Goal: Task Accomplishment & Management: Complete application form

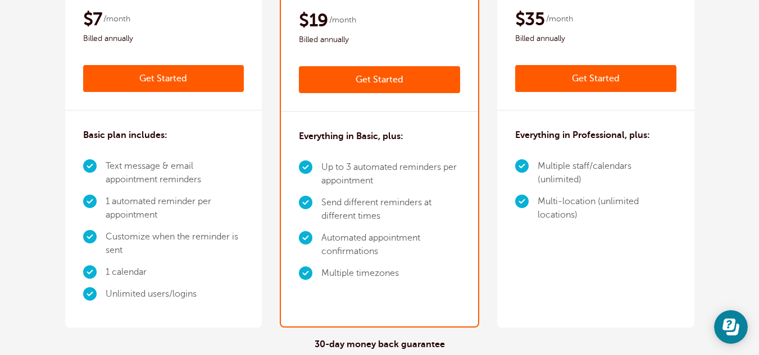
scroll to position [224, 0]
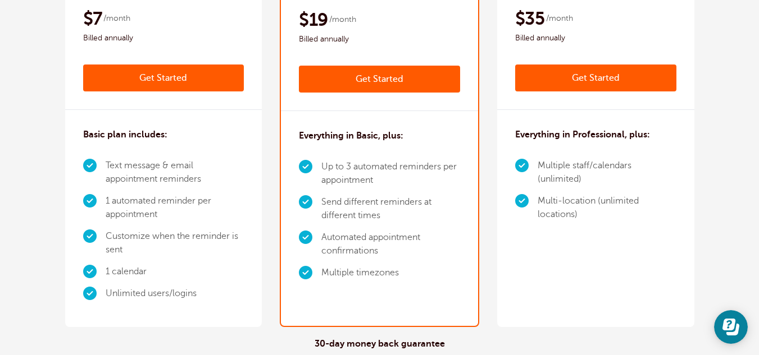
click at [168, 188] on li "Text message & email appointment reminders" at bounding box center [175, 172] width 139 height 35
click at [157, 71] on link "Get Started" at bounding box center [163, 78] width 161 height 27
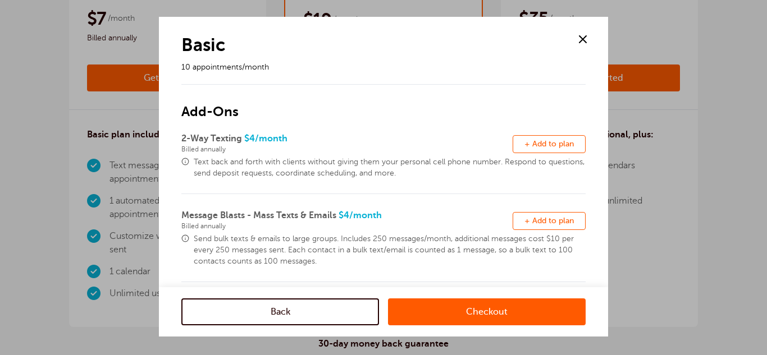
click at [551, 142] on span "+ Add to plan" at bounding box center [549, 144] width 49 height 8
click at [539, 140] on span "Remove" at bounding box center [549, 144] width 30 height 8
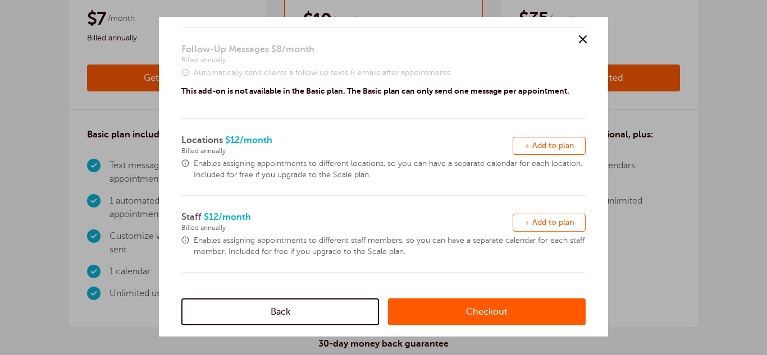
scroll to position [386, 0]
click at [457, 306] on link "Checkout" at bounding box center [487, 312] width 198 height 27
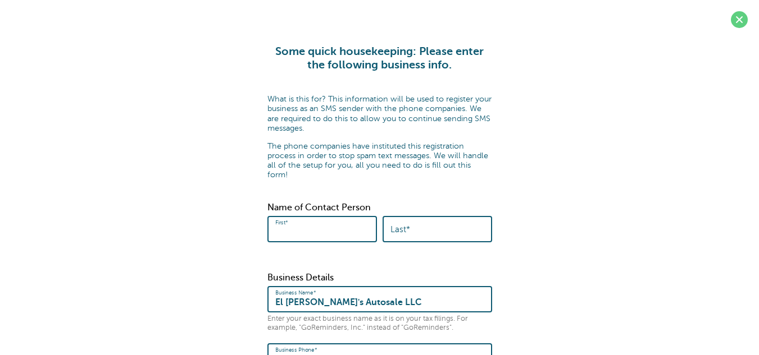
click at [312, 220] on input "First*" at bounding box center [322, 229] width 94 height 24
type input "[PERSON_NAME]"
click at [406, 225] on label "Last*" at bounding box center [400, 230] width 20 height 10
click at [406, 220] on input "Last*" at bounding box center [437, 229] width 94 height 24
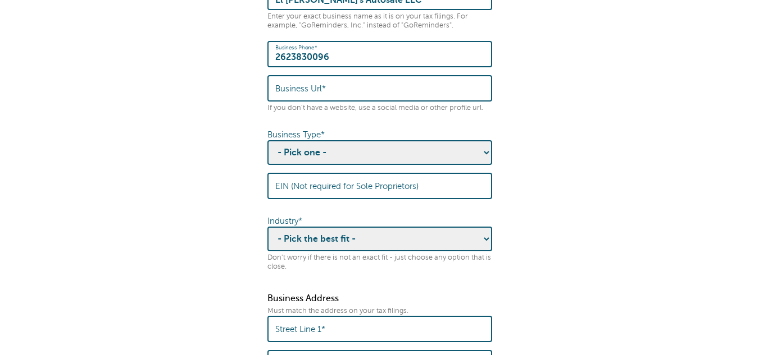
scroll to position [308, 0]
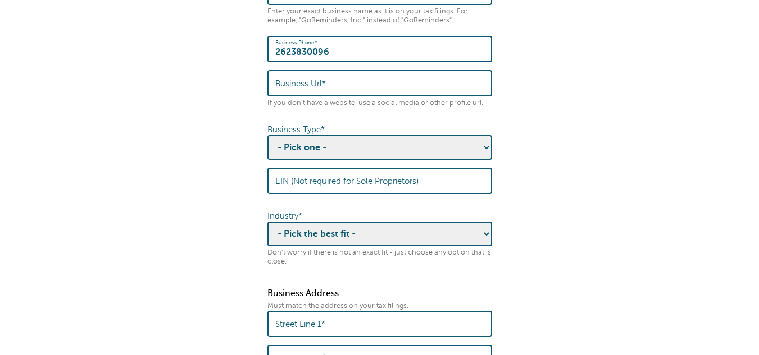
type input "[PERSON_NAME]"
click at [338, 138] on select "- Pick one - Sole Proprietorship Partnership Limited Liability Corporation Co-o…" at bounding box center [379, 147] width 225 height 25
select select "Limited Liability Corporation"
click at [267, 135] on select "- Pick one - Sole Proprietorship Partnership Limited Liability Corporation Co-o…" at bounding box center [379, 147] width 225 height 25
click at [297, 176] on label "EIN (Not required for Sole Proprietors)" at bounding box center [346, 181] width 143 height 10
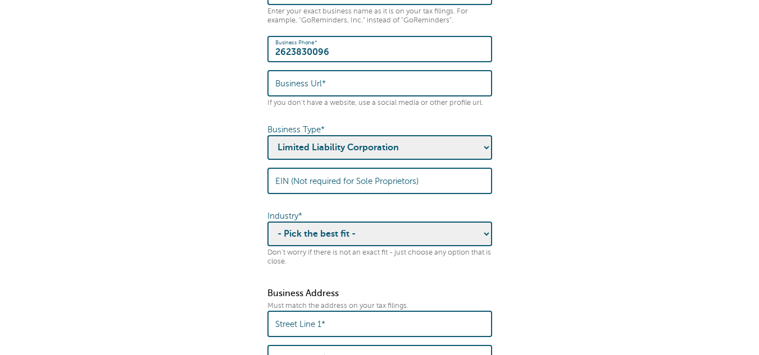
click at [297, 170] on input "EIN (Not required for Sole Proprietors)" at bounding box center [379, 181] width 209 height 24
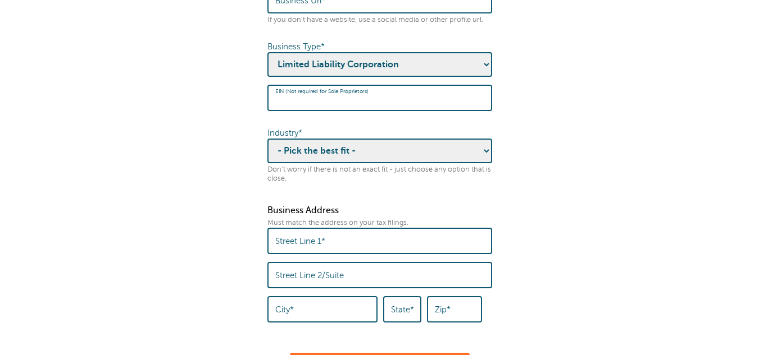
scroll to position [392, 0]
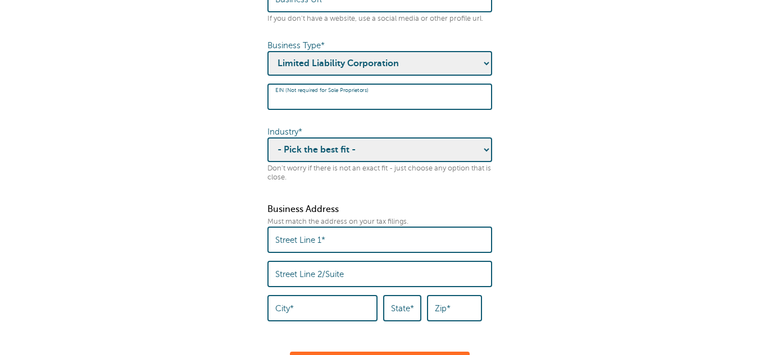
click at [325, 144] on select "- Pick the best fit - Agriculture Automotive Banking Consumer Education Electro…" at bounding box center [379, 150] width 225 height 25
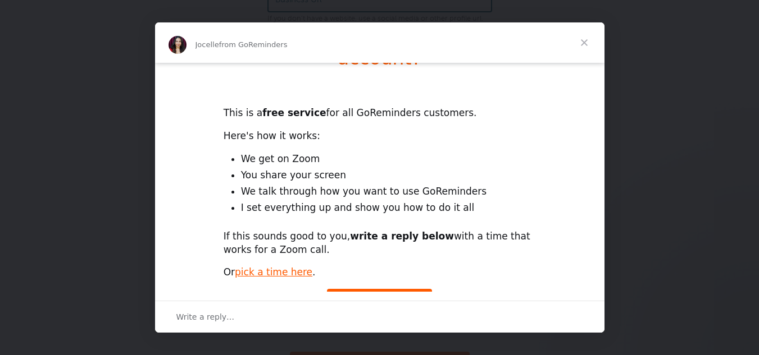
scroll to position [77, 0]
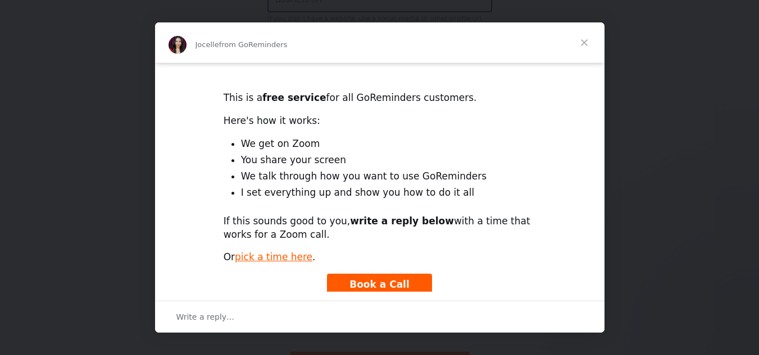
click at [584, 42] on span "Close" at bounding box center [584, 42] width 40 height 40
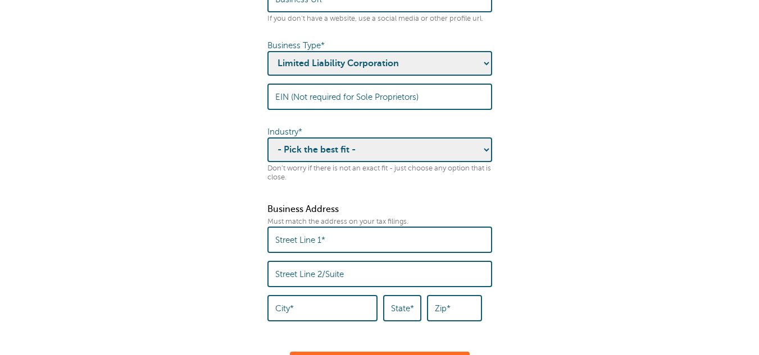
click at [430, 140] on select "- Pick the best fit - Agriculture Automotive Banking Consumer Education Electro…" at bounding box center [379, 150] width 225 height 25
select select "AUTOMOTIVE"
click at [267, 138] on select "- Pick the best fit - Agriculture Automotive Banking Consumer Education Electro…" at bounding box center [379, 150] width 225 height 25
click at [326, 231] on input "Street Line 1*" at bounding box center [379, 240] width 209 height 24
type input "2828 Lathrop Ave"
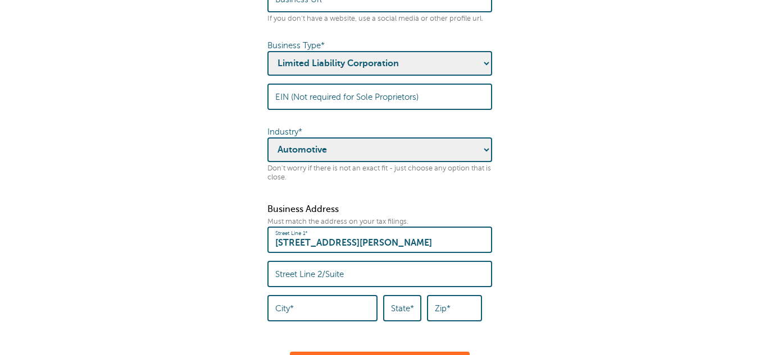
click at [312, 270] on label "Street Line 2/Suite" at bounding box center [309, 275] width 69 height 10
click at [312, 262] on input "Street Line 2/Suite" at bounding box center [379, 274] width 209 height 24
click at [367, 234] on input "2828 Lathrop Ave" at bounding box center [379, 240] width 209 height 24
click at [313, 298] on input "City*" at bounding box center [322, 309] width 94 height 24
type input "Racine"
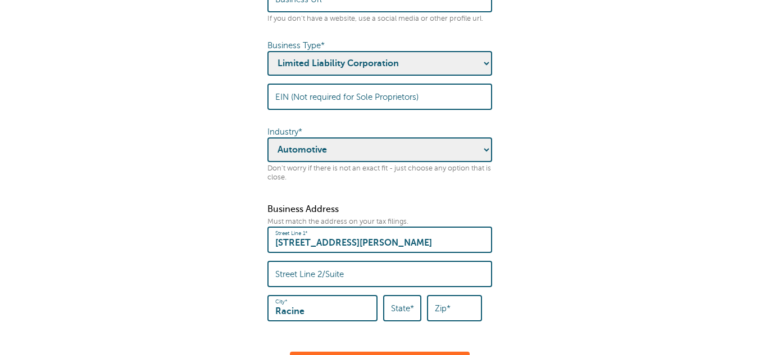
click at [406, 304] on label "State*" at bounding box center [402, 309] width 23 height 10
click at [406, 299] on input "State*" at bounding box center [402, 309] width 22 height 24
type input "Wi"
click at [437, 299] on div "Zip*" at bounding box center [454, 308] width 55 height 26
click at [450, 304] on label "Zip*" at bounding box center [443, 309] width 16 height 10
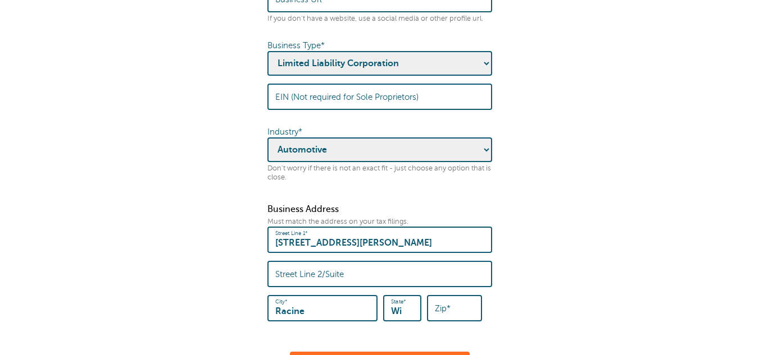
click at [452, 299] on input "Zip*" at bounding box center [454, 309] width 39 height 24
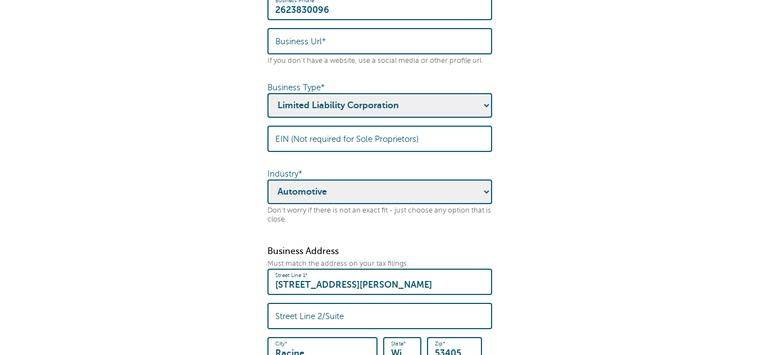
scroll to position [540, 0]
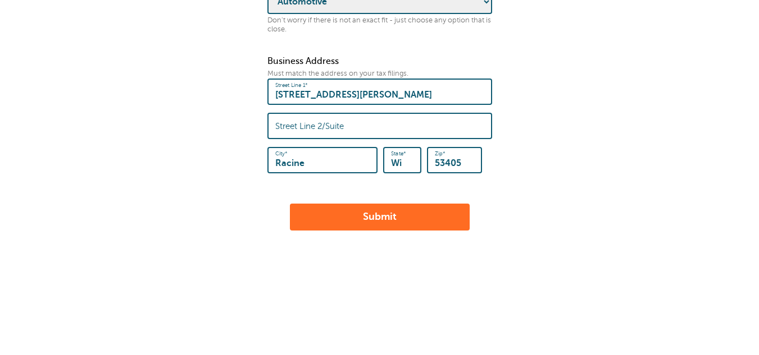
type input "53405"
click at [423, 204] on button "Submit" at bounding box center [380, 217] width 180 height 27
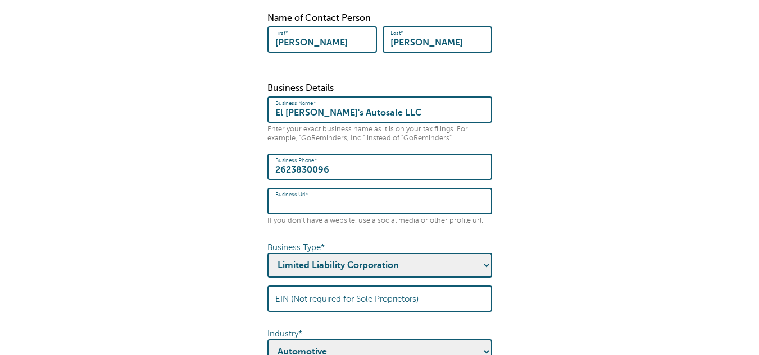
scroll to position [189, 0]
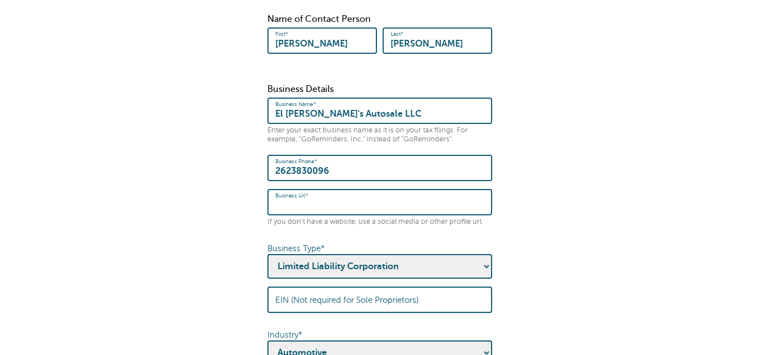
click at [285, 198] on input "Business Url*" at bounding box center [379, 202] width 209 height 24
click at [541, 187] on form "Some quick housekeeping: Please enter the following business info. What is this…" at bounding box center [379, 219] width 736 height 726
click at [404, 195] on input "Business Url*" at bounding box center [379, 202] width 209 height 24
type input "N/A"
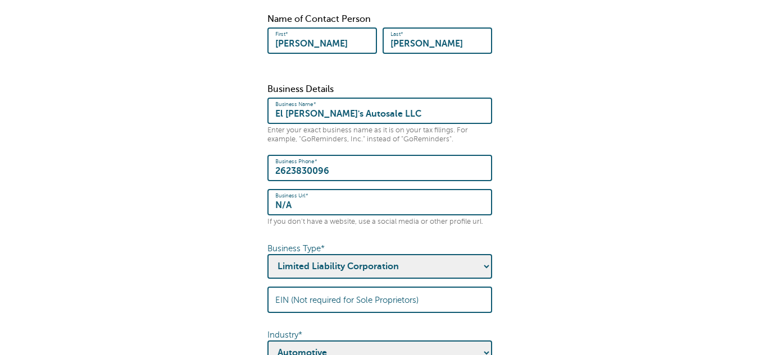
drag, startPoint x: 335, startPoint y: 193, endPoint x: 234, endPoint y: 189, distance: 101.7
click at [234, 189] on form "Some quick housekeeping: Please enter the following business info. What is this…" at bounding box center [379, 219] width 736 height 726
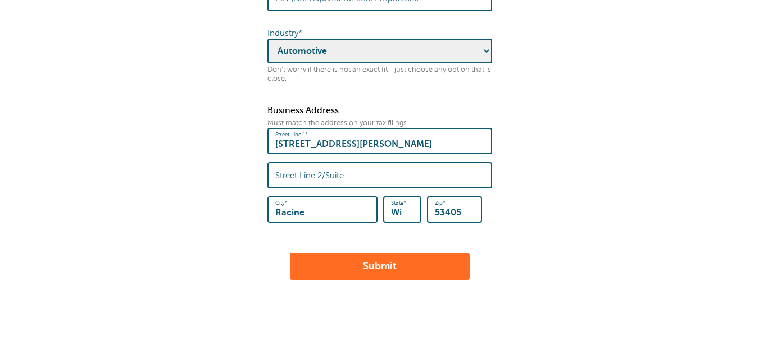
scroll to position [540, 0]
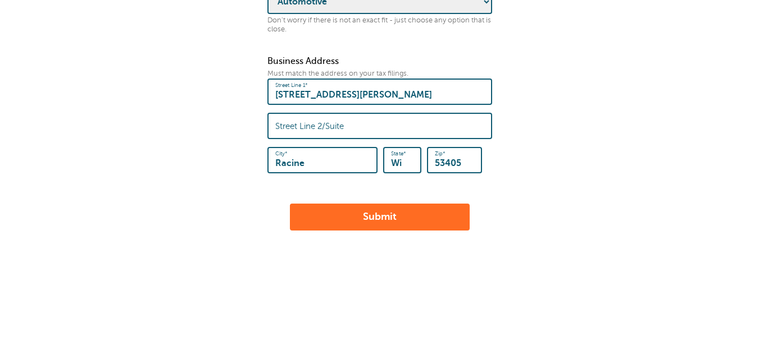
type input "N/A"
click at [407, 204] on button "Submit" at bounding box center [380, 217] width 180 height 27
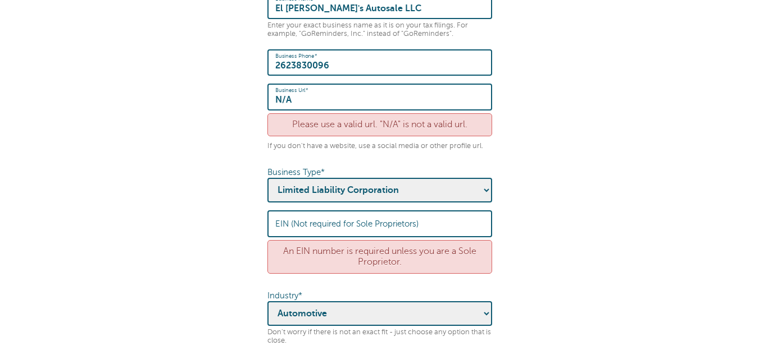
scroll to position [340, 0]
click at [294, 218] on label "EIN (Not required for Sole Proprietors)" at bounding box center [346, 223] width 143 height 10
click at [294, 214] on input "EIN (Not required for Sole Proprietors)" at bounding box center [379, 223] width 209 height 24
type input "852468980"
click at [208, 203] on form "× Please check the errors below. Some quick housekeeping: Please enter the foll…" at bounding box center [379, 123] width 736 height 837
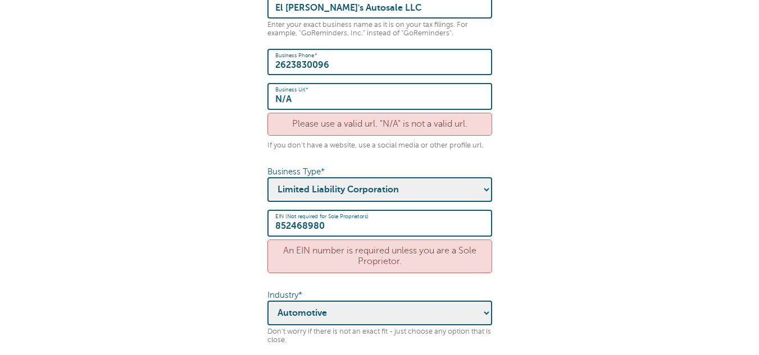
click at [295, 89] on input "N/A" at bounding box center [379, 96] width 209 height 24
type input "N"
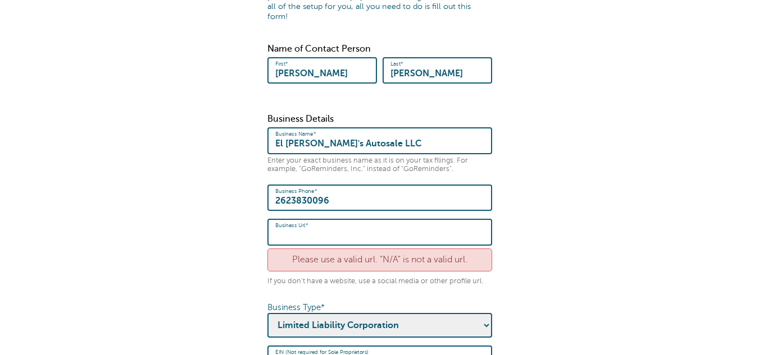
scroll to position [206, 0]
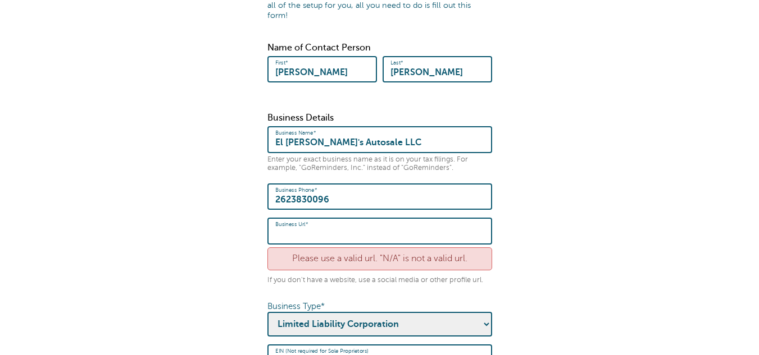
click at [185, 190] on form "× Please check the errors below. Some quick housekeeping: Please enter the foll…" at bounding box center [379, 257] width 736 height 837
click at [311, 226] on label "Business Url*" at bounding box center [300, 231] width 51 height 10
click at [311, 224] on input "Business Url*" at bounding box center [379, 231] width 209 height 24
paste input "https://www.facebook.com/ElJimmysAuto?mibextid=wwXIfr&rdid=zM0IeY8cCxQ7gKvU&sha…"
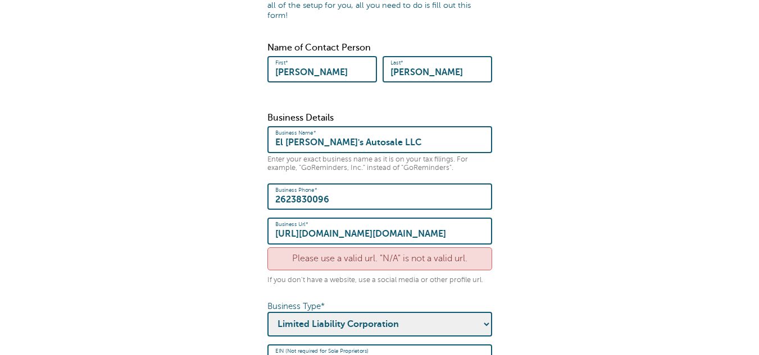
type input "https://www.facebook.com/ElJimmysAuto?mibextid=wwXIfr&rdid=zM0IeY8cCxQ7gKvU&sha…"
click at [621, 186] on form "× Please check the errors below. Some quick housekeeping: Please enter the foll…" at bounding box center [379, 257] width 736 height 837
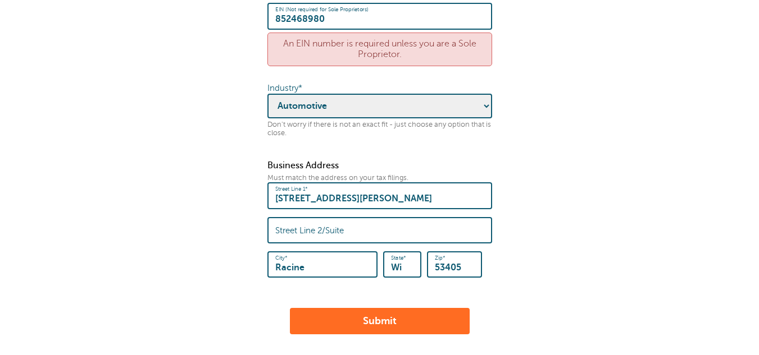
scroll to position [549, 0]
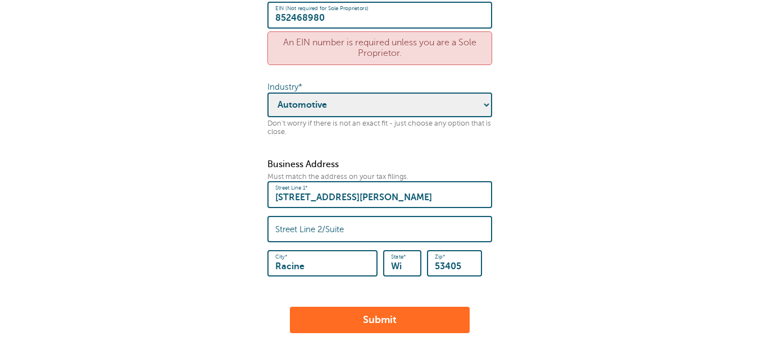
click at [412, 307] on button "Submit" at bounding box center [380, 320] width 180 height 27
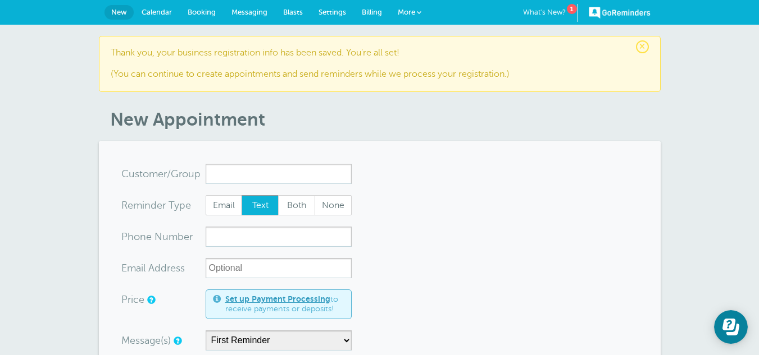
click at [158, 11] on span "Calendar" at bounding box center [157, 12] width 30 height 8
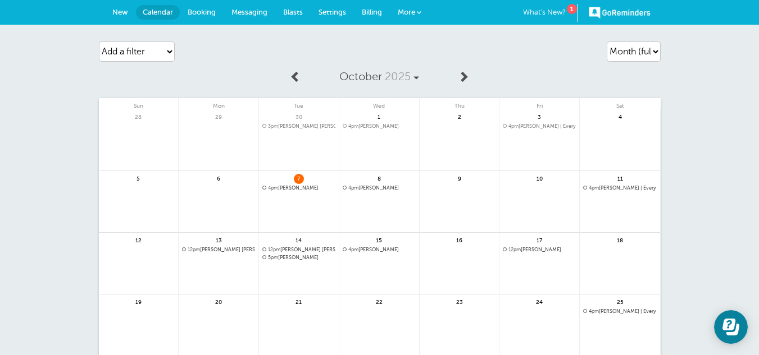
click at [542, 267] on link at bounding box center [539, 279] width 80 height 49
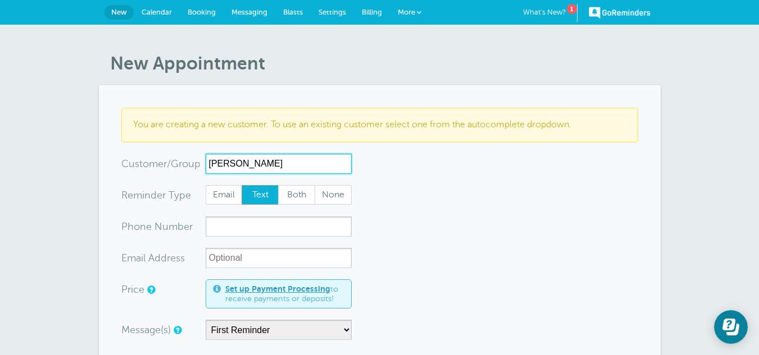
type input "Deanthony J Tyler"
click at [298, 203] on span "Both" at bounding box center [297, 195] width 36 height 19
click at [278, 185] on input "Both" at bounding box center [277, 185] width 1 height 1
radio input "true"
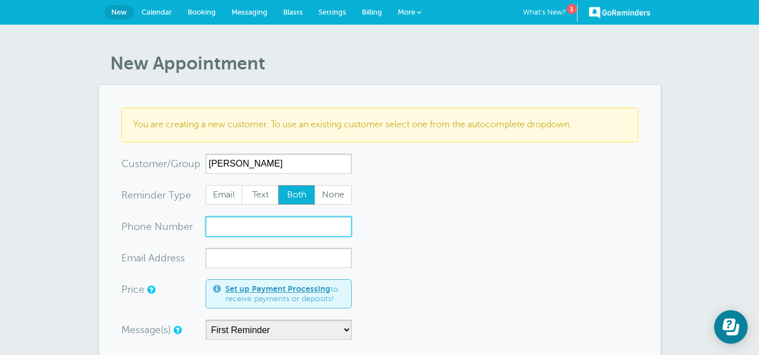
click at [241, 226] on input "xxx-no-autofill" at bounding box center [279, 227] width 146 height 20
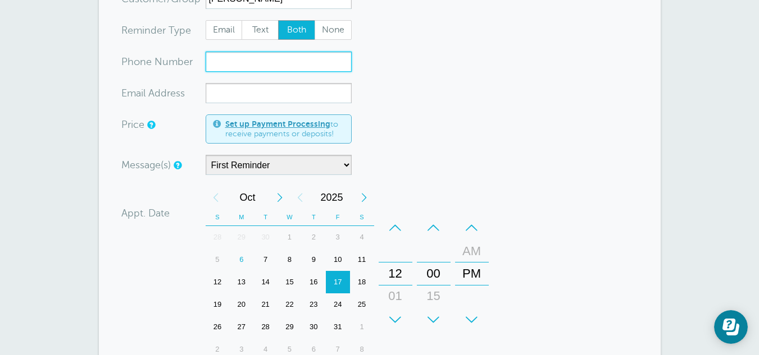
scroll to position [168, 0]
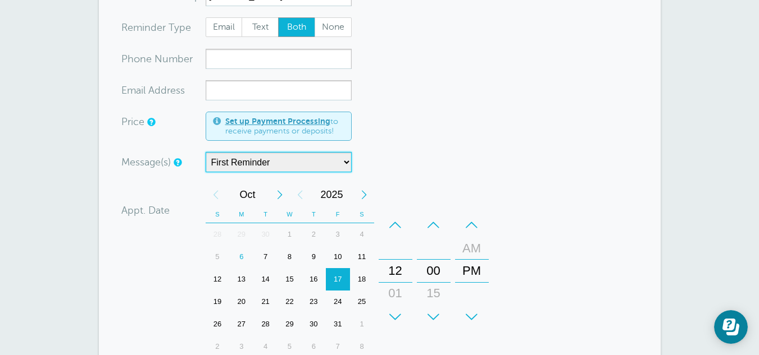
click at [247, 165] on select "First Reminder" at bounding box center [279, 162] width 146 height 20
click at [265, 163] on select "First Reminder" at bounding box center [279, 162] width 146 height 20
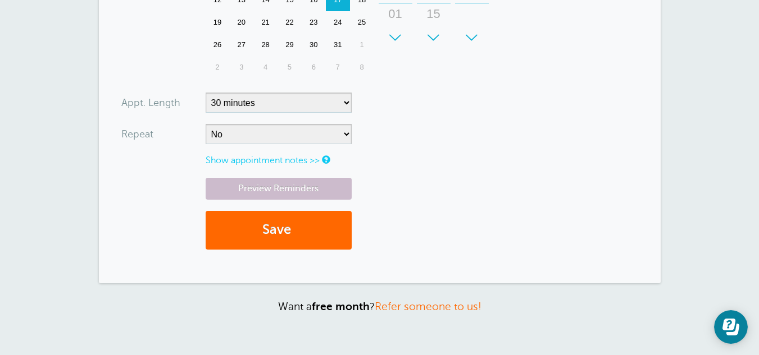
scroll to position [446, 0]
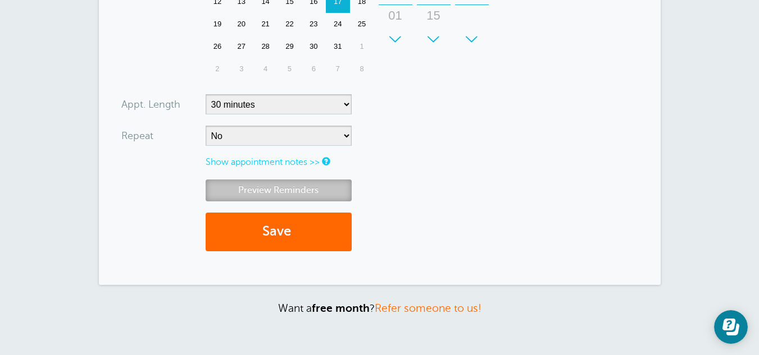
click at [268, 195] on link "Preview Reminders" at bounding box center [279, 191] width 146 height 22
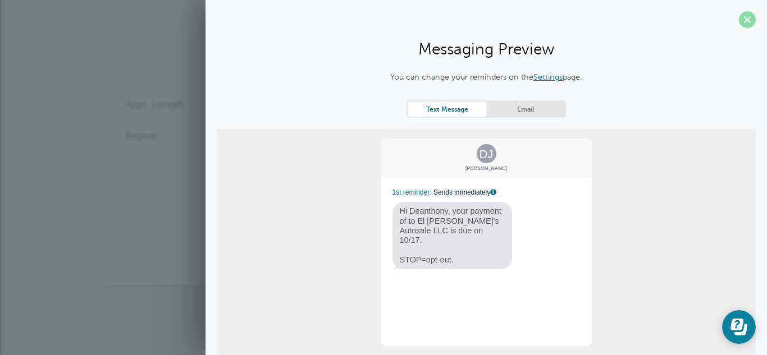
click at [739, 23] on span at bounding box center [747, 19] width 17 height 17
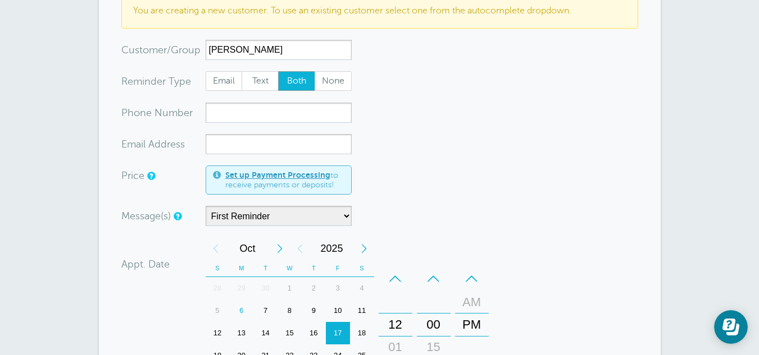
scroll to position [112, 0]
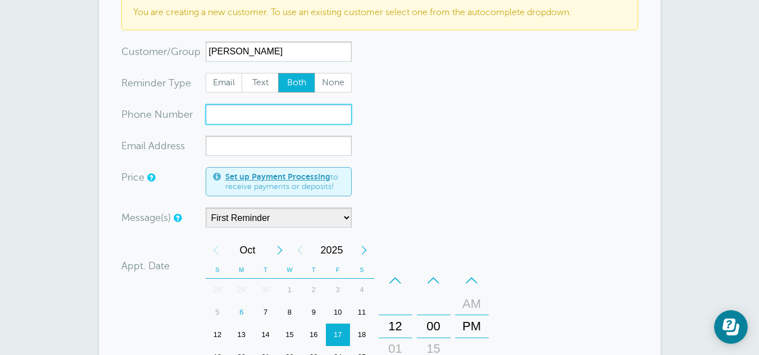
click at [237, 115] on input "xxx-no-autofill" at bounding box center [279, 114] width 146 height 20
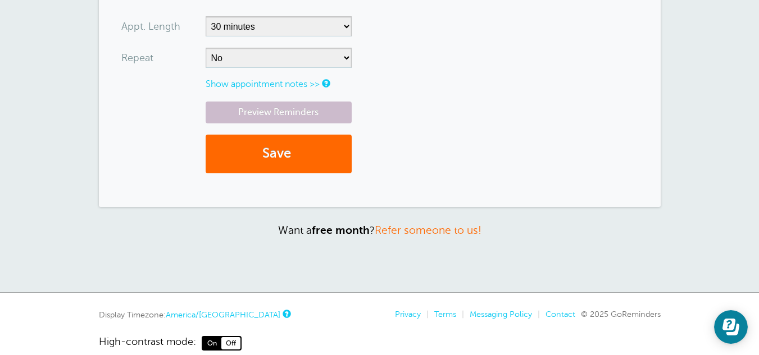
scroll to position [0, 0]
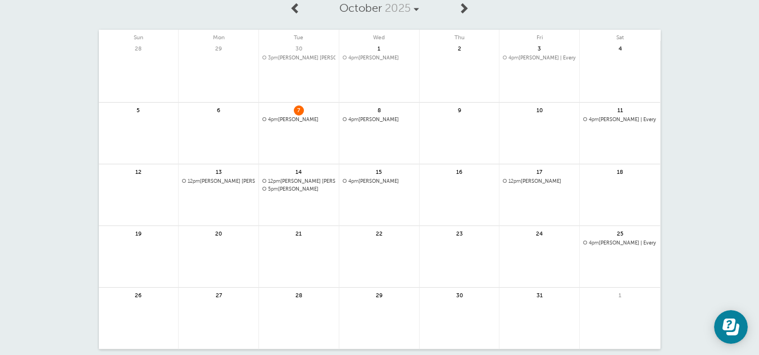
scroll to position [63, 0]
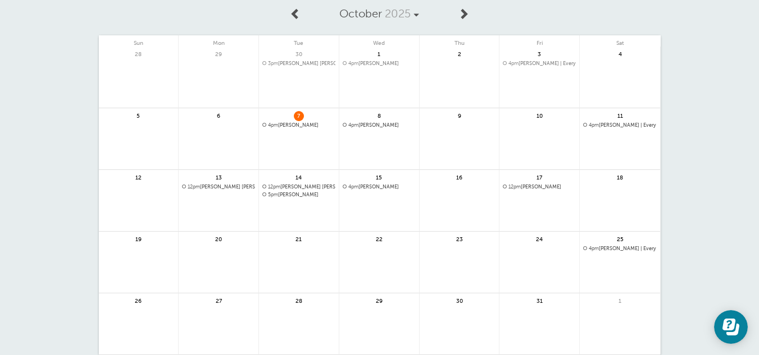
click at [534, 195] on link at bounding box center [539, 216] width 80 height 49
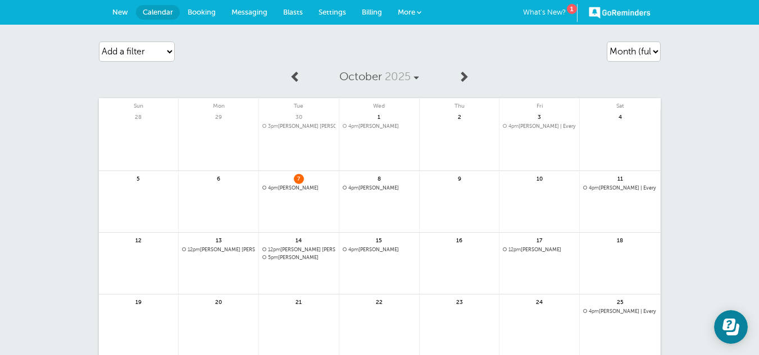
click at [123, 13] on span "New" at bounding box center [120, 12] width 16 height 8
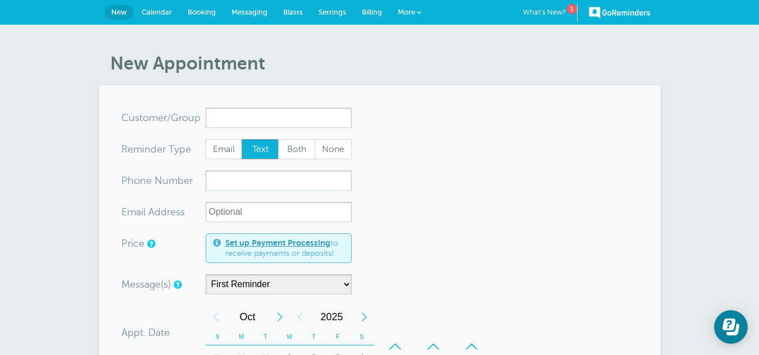
click at [405, 11] on span "More" at bounding box center [406, 12] width 17 height 8
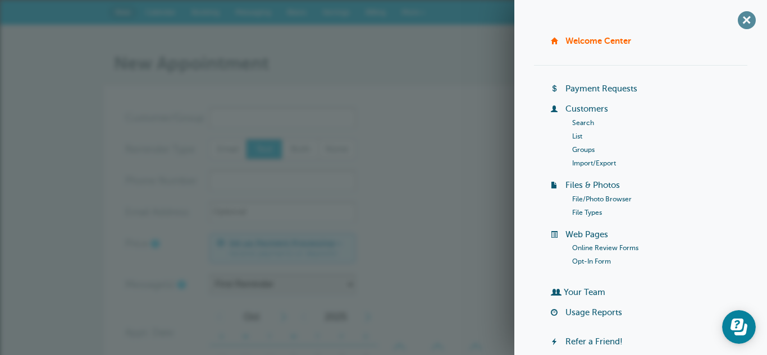
click at [743, 23] on span "+" at bounding box center [746, 19] width 25 height 25
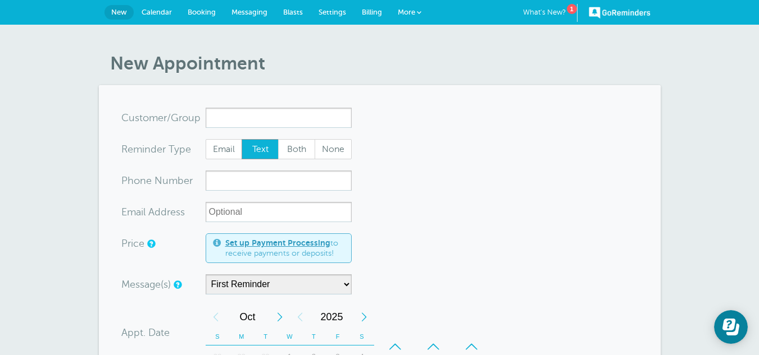
click at [325, 12] on span "Settings" at bounding box center [332, 12] width 28 height 8
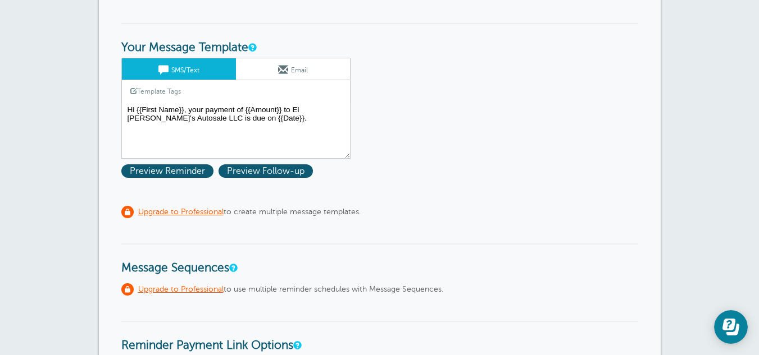
scroll to position [204, 0]
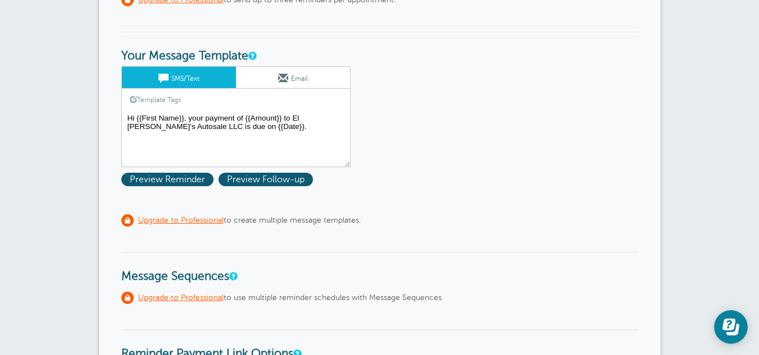
click at [262, 123] on textarea "Hi {{First Name}}, your payment of {{Amount}} to El Jimmy's Autosale LLC is due…" at bounding box center [235, 139] width 229 height 56
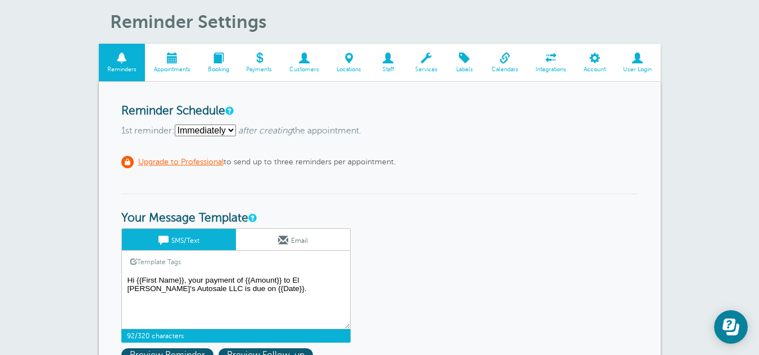
scroll to position [0, 0]
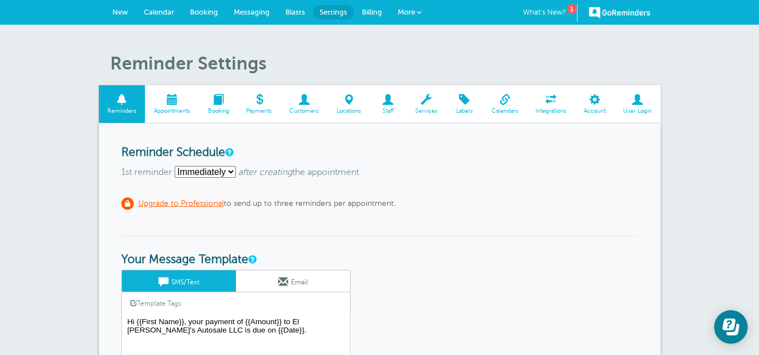
click at [165, 108] on span "Appointments" at bounding box center [172, 111] width 43 height 7
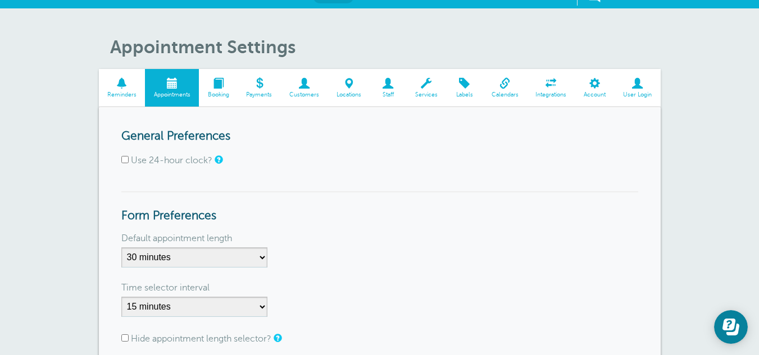
scroll to position [16, 0]
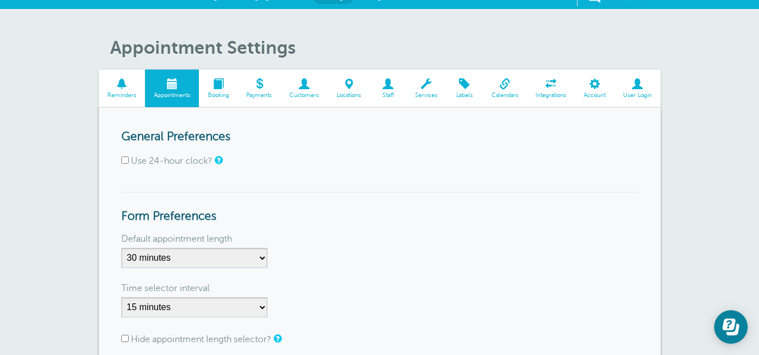
click at [223, 89] on span at bounding box center [218, 84] width 39 height 11
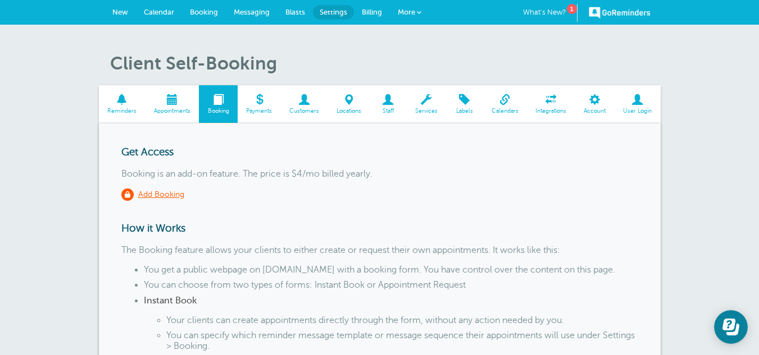
click at [503, 101] on span at bounding box center [504, 99] width 44 height 11
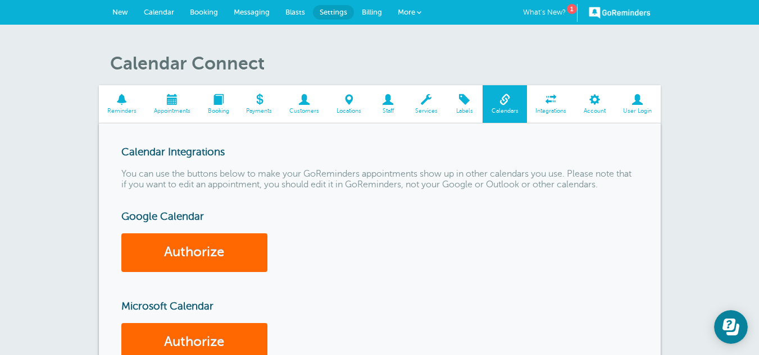
click at [550, 103] on span at bounding box center [551, 99] width 48 height 11
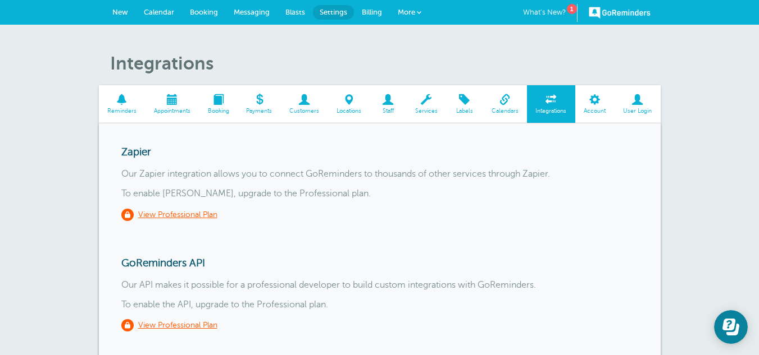
click at [592, 100] on span at bounding box center [594, 99] width 39 height 11
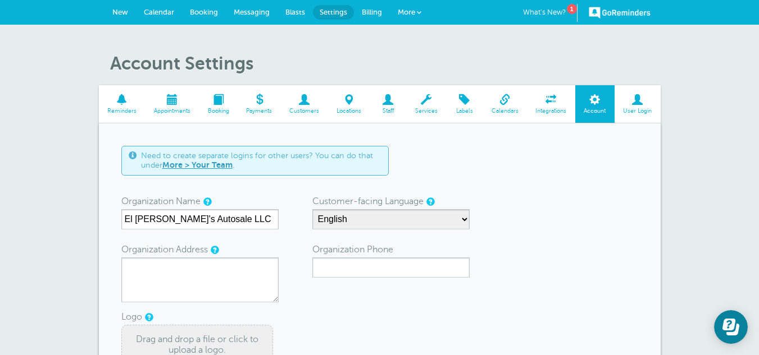
click at [125, 102] on span at bounding box center [122, 99] width 47 height 11
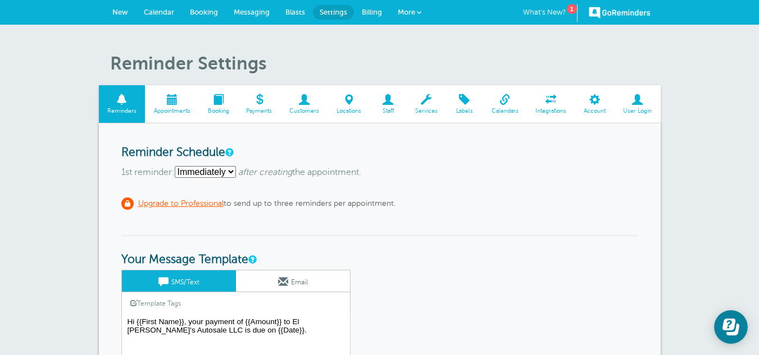
click at [167, 12] on span "Calendar" at bounding box center [159, 12] width 30 height 8
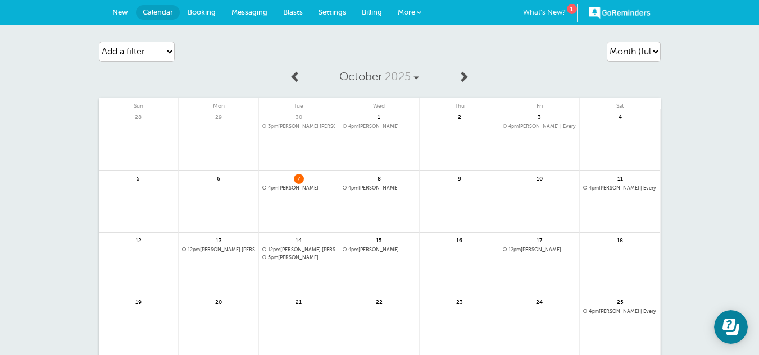
click at [531, 264] on link at bounding box center [539, 279] width 80 height 49
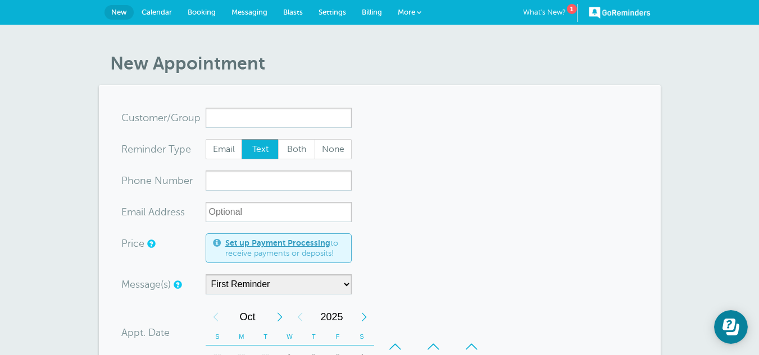
click at [419, 12] on span at bounding box center [419, 12] width 4 height 4
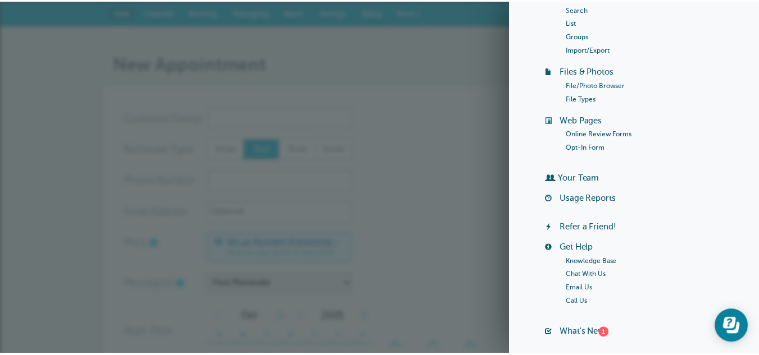
scroll to position [187, 0]
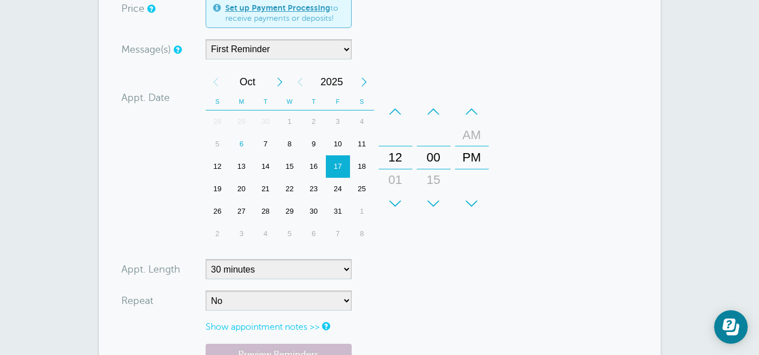
scroll to position [0, 0]
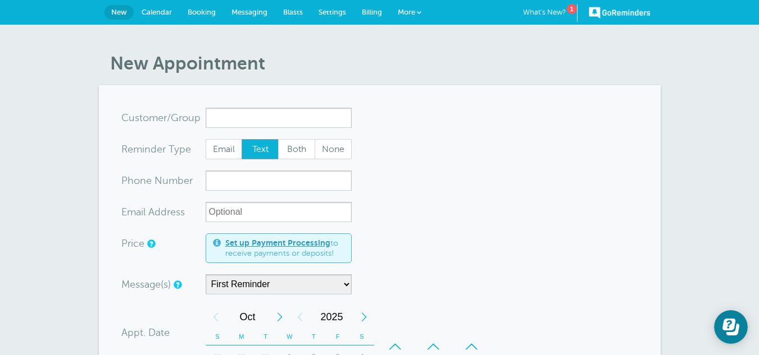
click at [154, 12] on span "Calendar" at bounding box center [157, 12] width 30 height 8
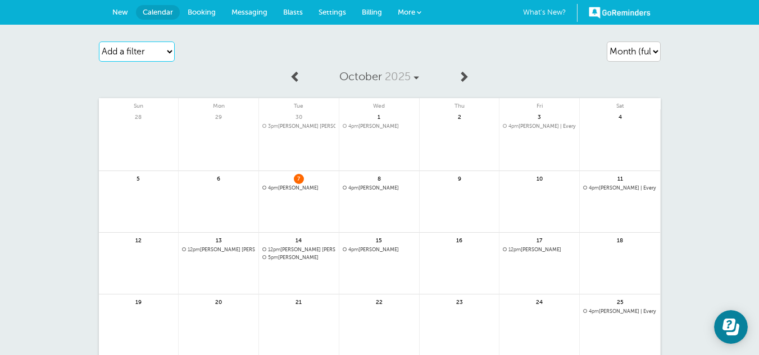
click at [163, 53] on select "Add a filter Customer Search Appointment Status Payment Status" at bounding box center [137, 52] width 76 height 20
click at [224, 56] on div "Add a filter Customer Search Appointment Status Payment Status Clear filters" at bounding box center [189, 51] width 180 height 31
click at [207, 13] on span "Booking" at bounding box center [202, 12] width 28 height 8
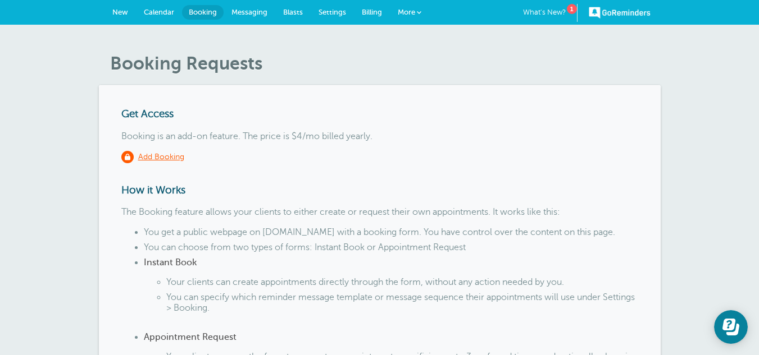
click at [254, 8] on span "Messaging" at bounding box center [249, 12] width 36 height 8
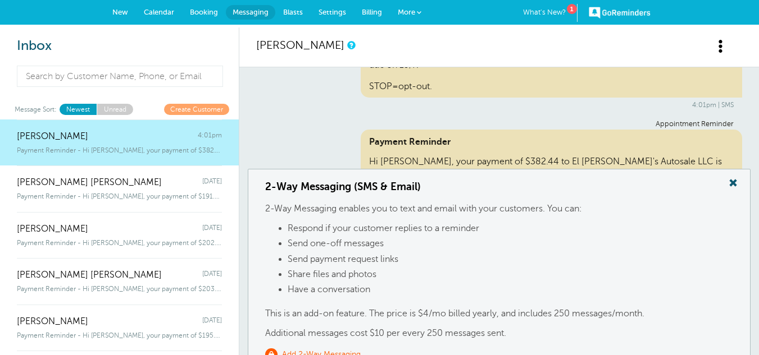
scroll to position [276, 0]
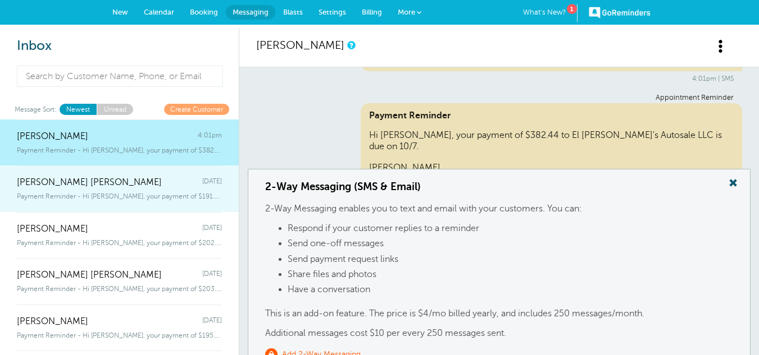
click at [164, 196] on span "Payment Reminder - Hi Engell, your payment of $191.91 to El Jimmy's Autosale LL…" at bounding box center [119, 197] width 205 height 8
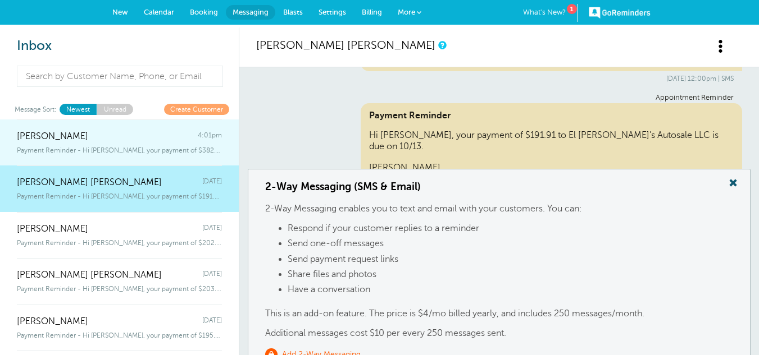
click at [110, 154] on span "Payment Reminder - Hi Jessica, your payment of $382.44 to El Jimmy's Autosale L…" at bounding box center [119, 151] width 205 height 8
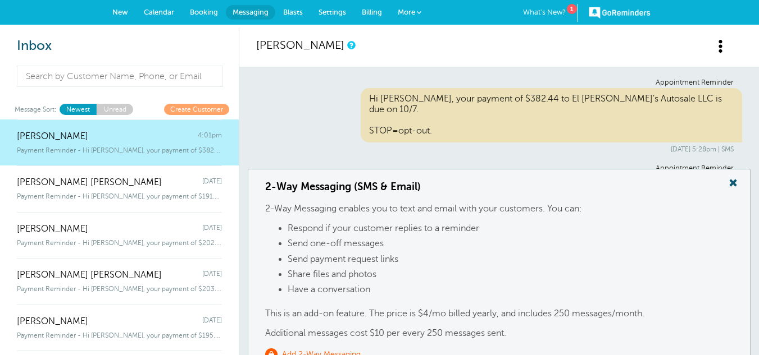
scroll to position [276, 0]
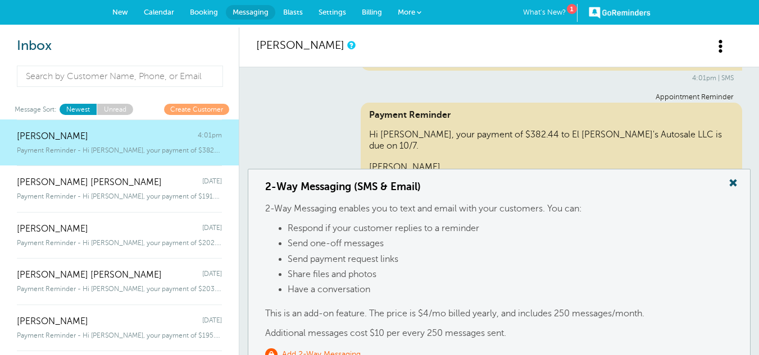
click at [129, 7] on link "New" at bounding box center [119, 12] width 31 height 25
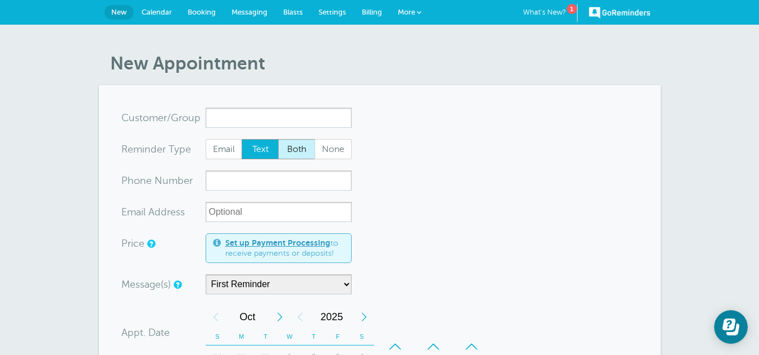
click at [299, 145] on span "Both" at bounding box center [297, 149] width 36 height 19
click at [278, 139] on input "Both" at bounding box center [277, 139] width 1 height 1
radio input "true"
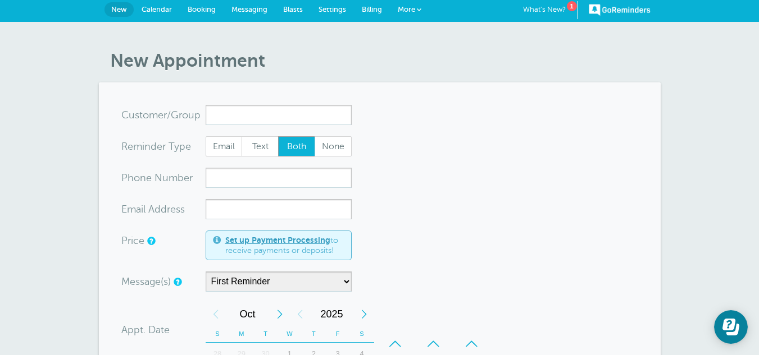
scroll to position [2, 0]
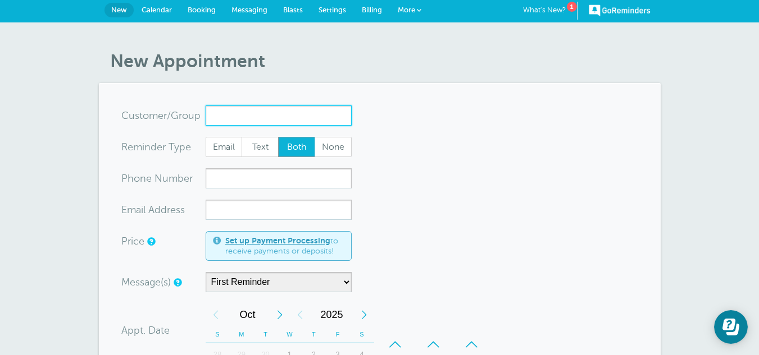
click at [251, 114] on input "x-no-autofill" at bounding box center [279, 116] width 146 height 20
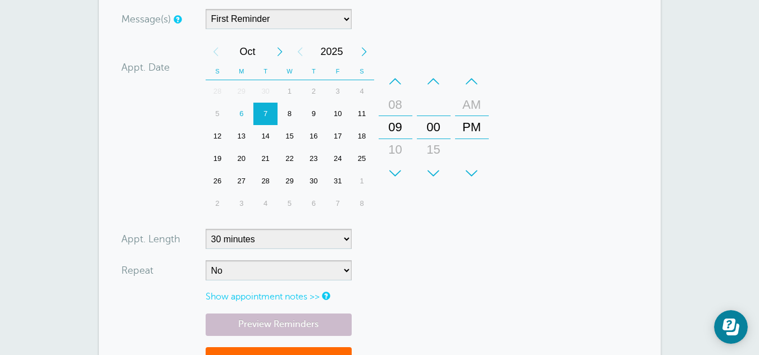
scroll to position [270, 0]
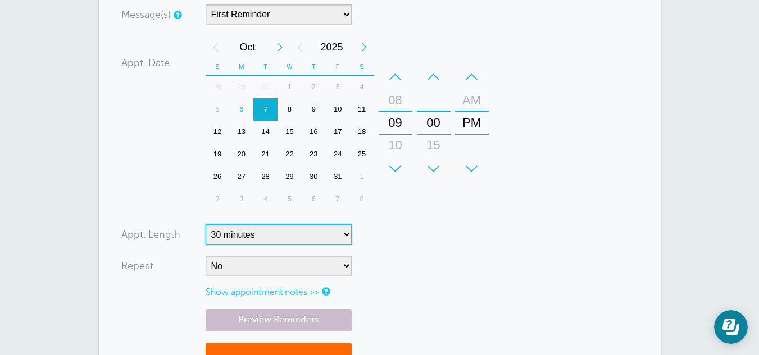
click at [252, 230] on select "5 minutes 10 minutes 15 minutes 20 minutes 25 minutes 30 minutes 35 minutes 40 …" at bounding box center [279, 235] width 146 height 20
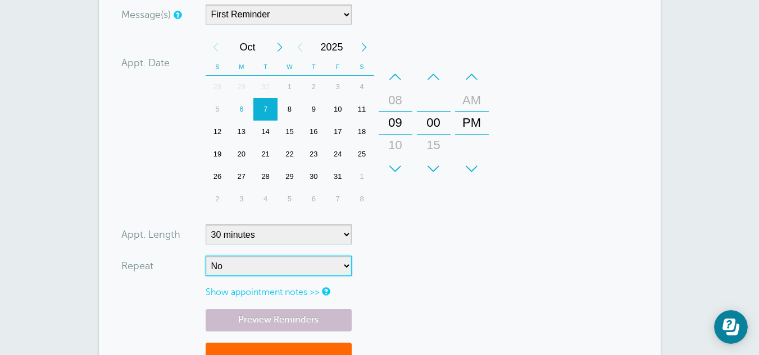
click at [236, 274] on select "No Daily Weekly Every 2 weeks Every 3 weeks Every 4 weeks Monthly Every 5 weeks…" at bounding box center [279, 266] width 146 height 20
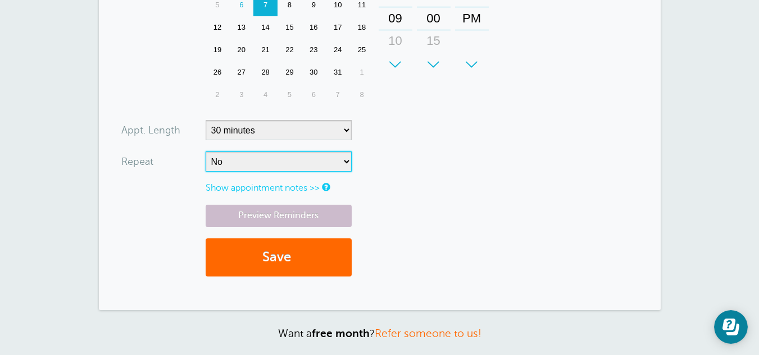
scroll to position [376, 0]
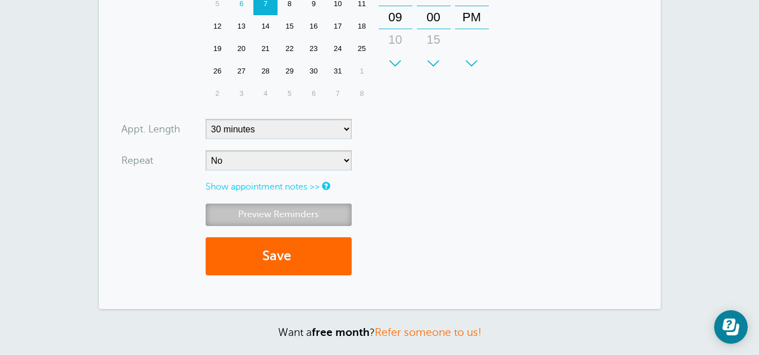
click at [263, 212] on link "Preview Reminders" at bounding box center [279, 215] width 146 height 22
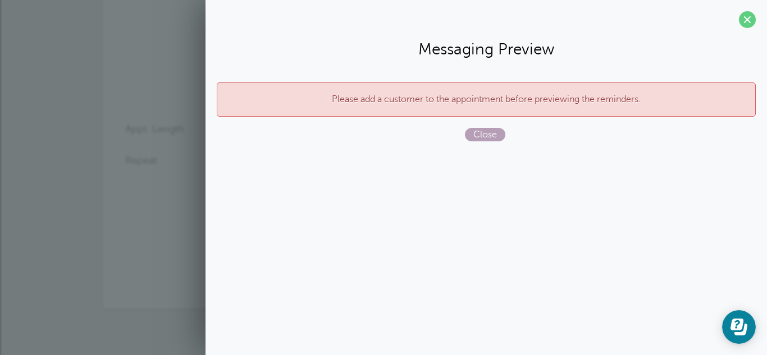
click at [486, 137] on span "Close" at bounding box center [485, 134] width 40 height 13
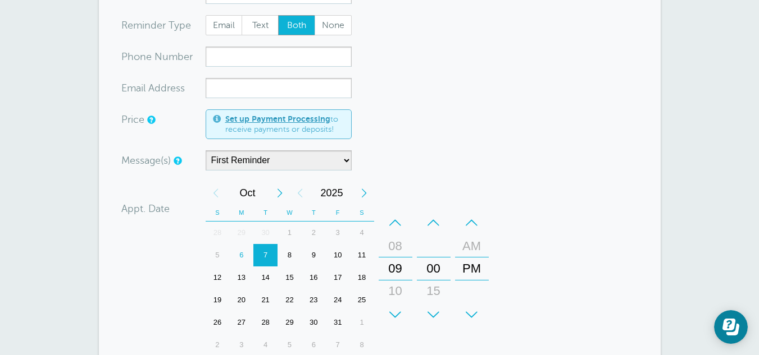
scroll to position [26, 0]
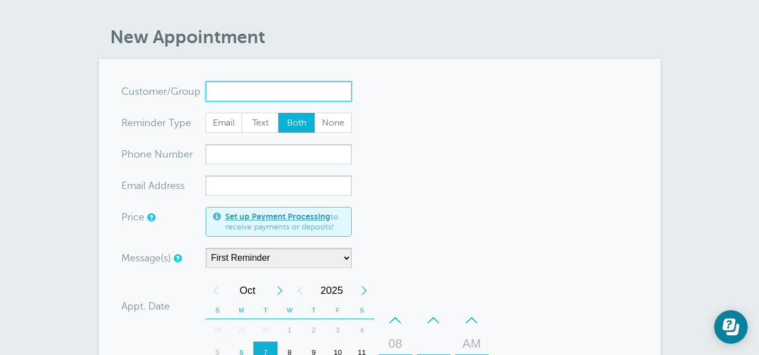
click at [228, 93] on input "x-no-autofill" at bounding box center [279, 91] width 146 height 20
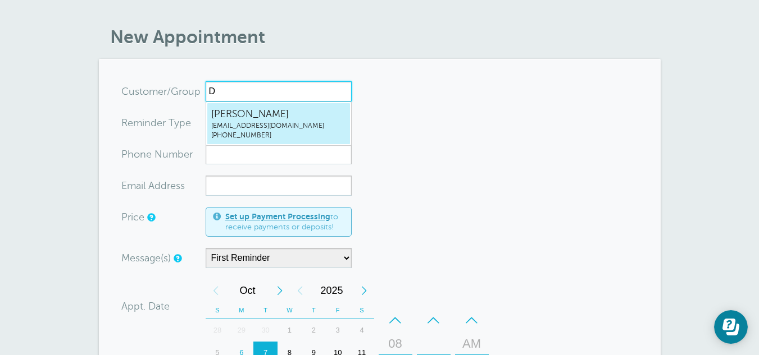
type input "Dr"
radio input "true"
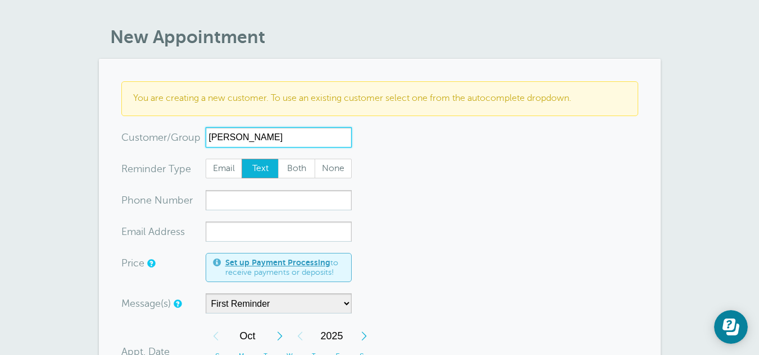
type input "Deanthony J Tyler"
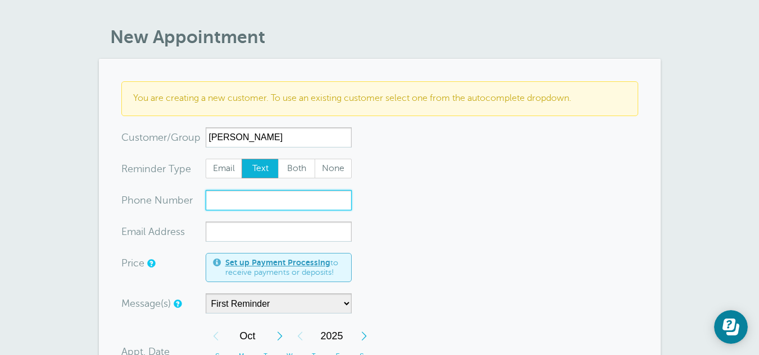
click at [246, 198] on input "xxx-no-autofill" at bounding box center [279, 200] width 146 height 20
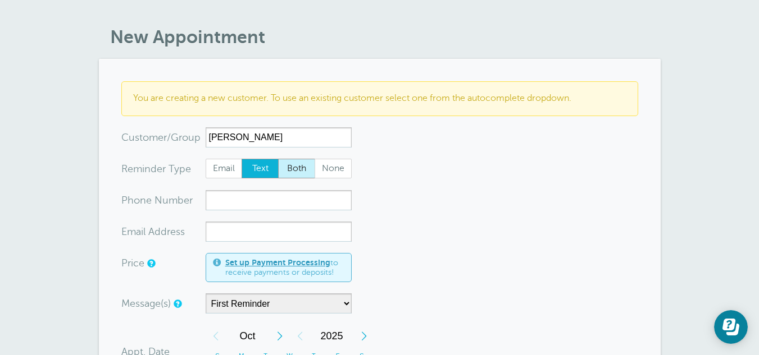
click at [286, 167] on span "Both" at bounding box center [297, 168] width 36 height 19
click at [278, 159] on input "Both" at bounding box center [277, 158] width 1 height 1
radio input "true"
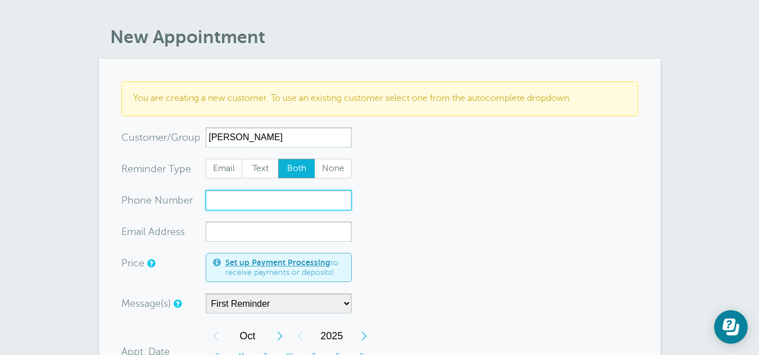
click at [235, 204] on input "xxx-no-autofill" at bounding box center [279, 200] width 146 height 20
type input "4148655816"
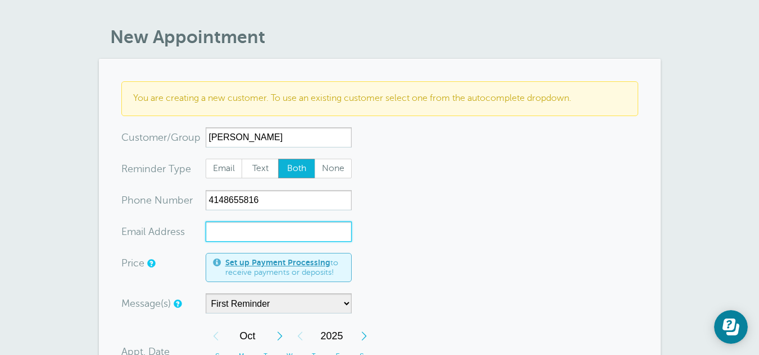
click at [282, 232] on input "xx-no-autofill" at bounding box center [279, 232] width 146 height 20
paste input "deanthony022@icloud.com"
type input "deanthony022@icloud.com"
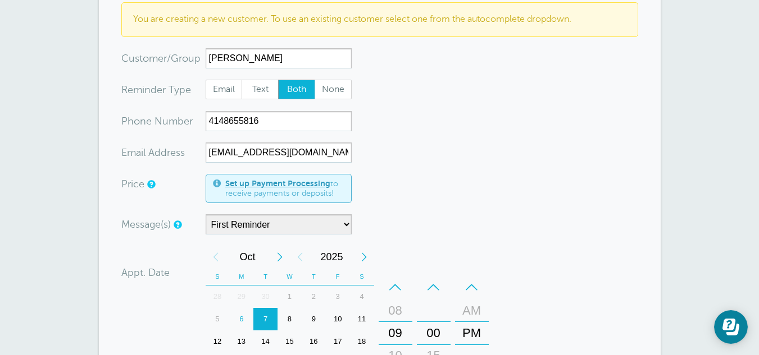
scroll to position [109, 0]
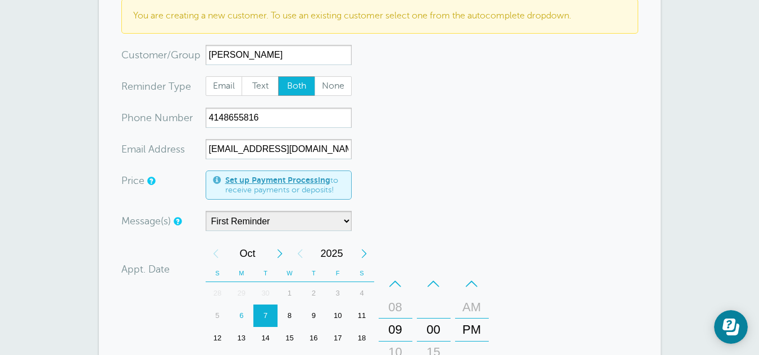
click at [308, 210] on form "You are creating a new customer. To use an existing customer select one from th…" at bounding box center [379, 299] width 517 height 600
click at [311, 217] on select "First Reminder" at bounding box center [279, 221] width 146 height 20
click at [426, 198] on form "You are creating a new customer. To use an existing customer select one from th…" at bounding box center [379, 299] width 517 height 600
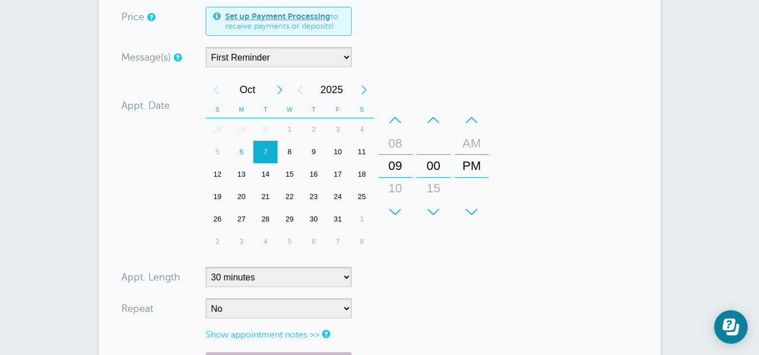
scroll to position [273, 0]
click at [340, 176] on div "17" at bounding box center [338, 174] width 24 height 22
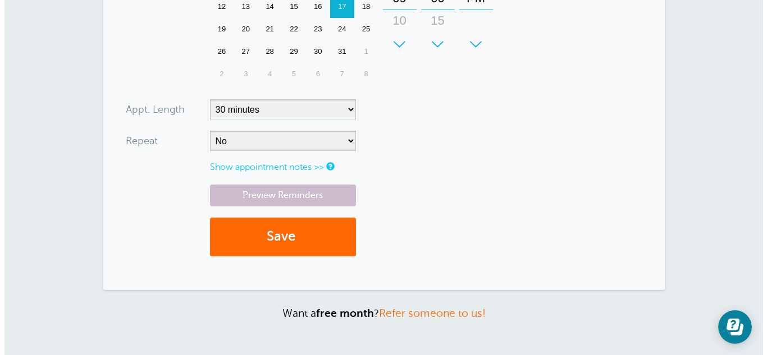
scroll to position [459, 0]
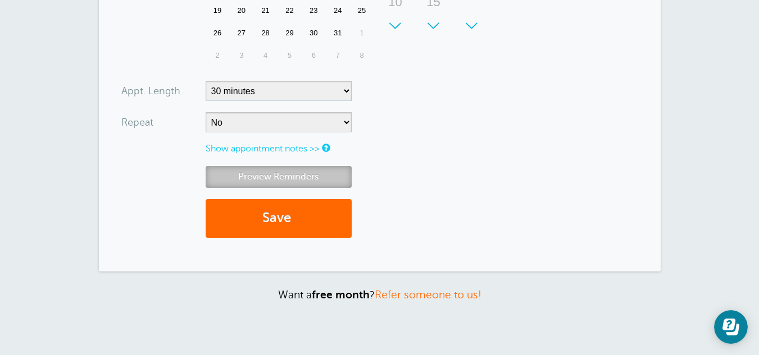
click at [284, 176] on link "Preview Reminders" at bounding box center [279, 177] width 146 height 22
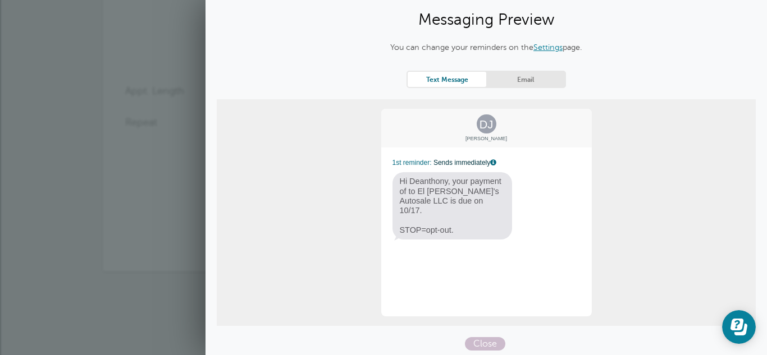
scroll to position [21, 0]
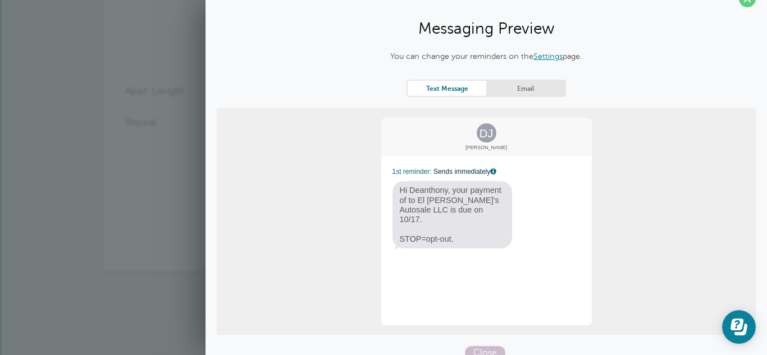
click at [548, 55] on link "Settings" at bounding box center [548, 56] width 29 height 9
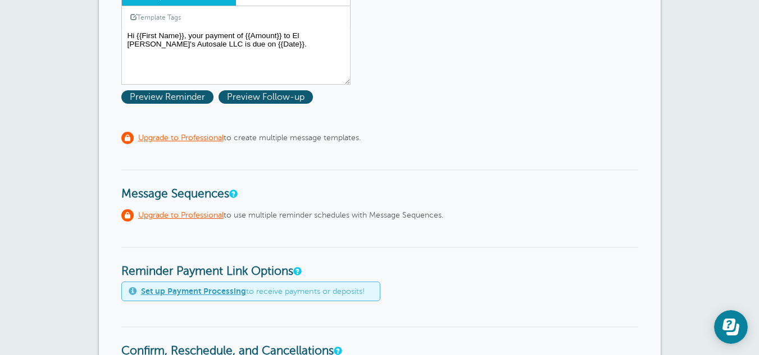
scroll to position [280, 0]
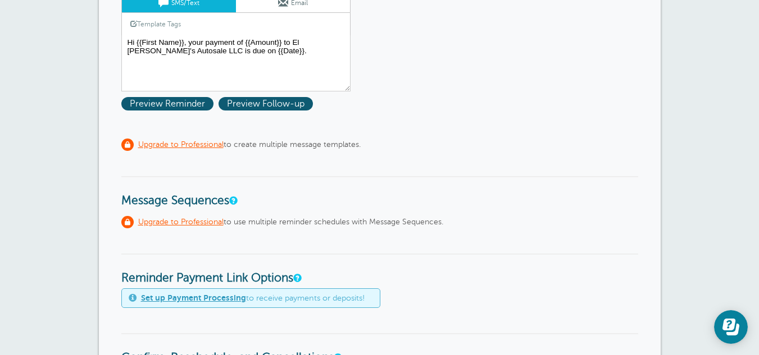
click at [199, 143] on u "Upgrade to Professional" at bounding box center [180, 144] width 85 height 8
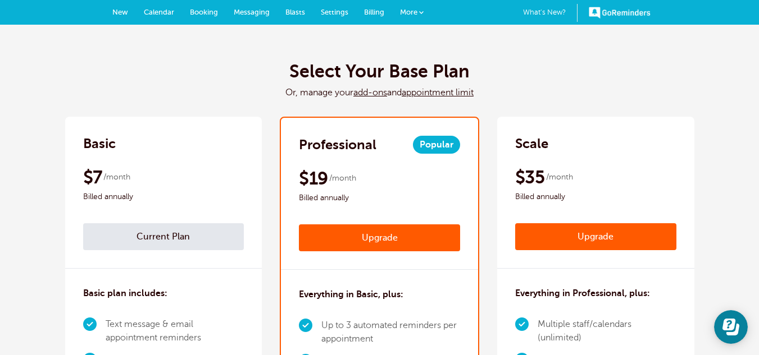
click at [376, 243] on link "Upgrade" at bounding box center [379, 238] width 161 height 27
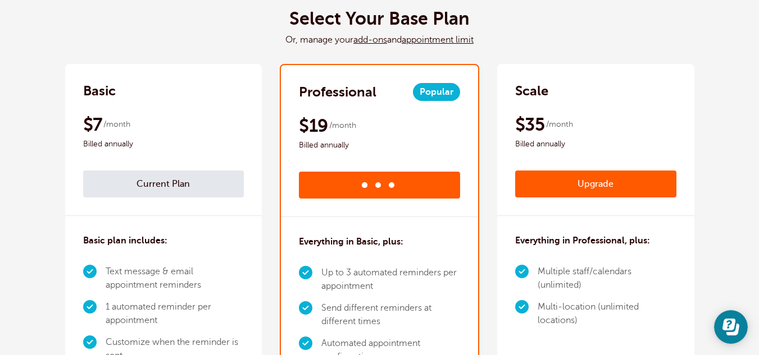
scroll to position [54, 0]
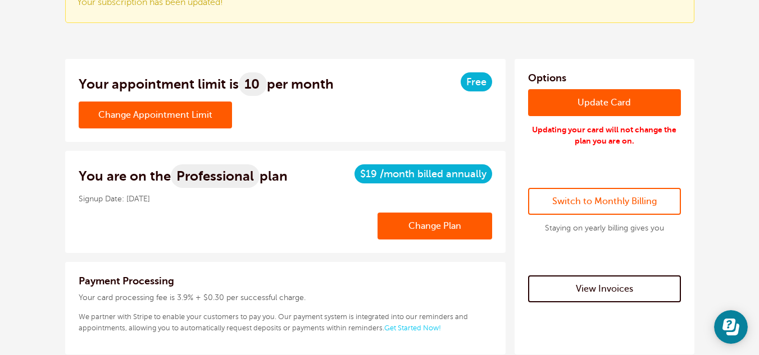
scroll to position [54, 0]
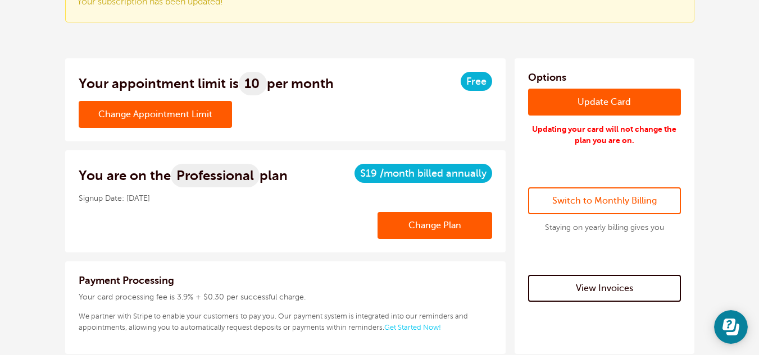
click at [582, 191] on link "Switch to Monthly Billing" at bounding box center [604, 201] width 153 height 27
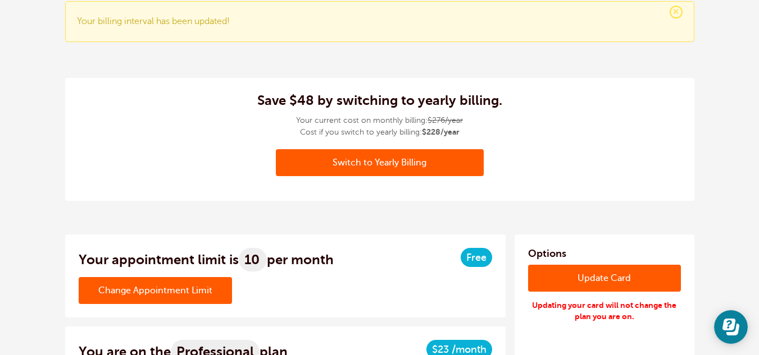
scroll to position [43, 0]
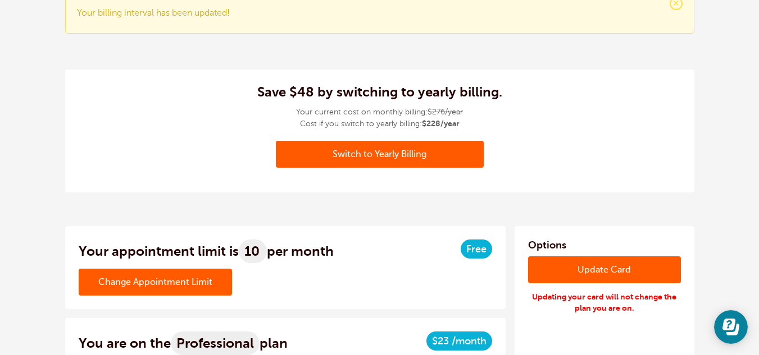
click at [605, 274] on link "Update Card" at bounding box center [604, 270] width 153 height 27
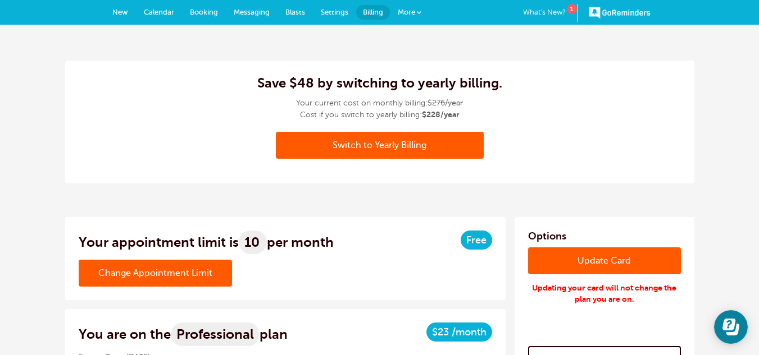
click at [122, 8] on span "New" at bounding box center [120, 12] width 16 height 8
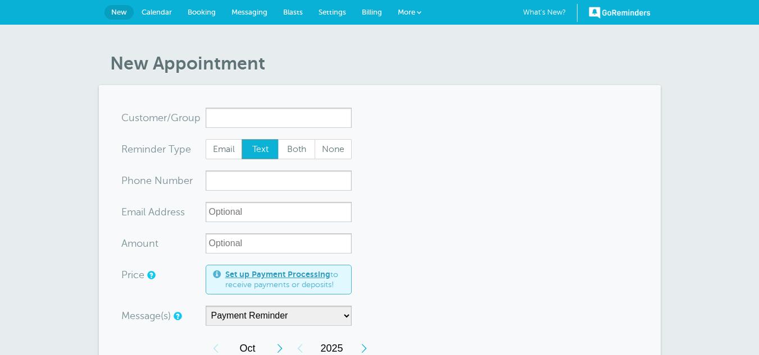
select select "162896"
click at [156, 12] on span "Calendar" at bounding box center [157, 12] width 30 height 8
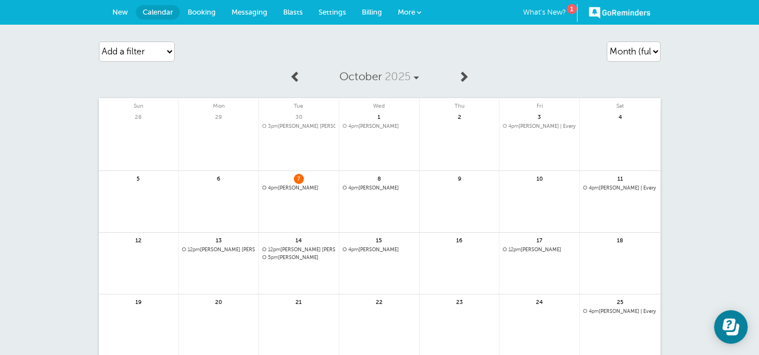
click at [555, 251] on span "12pm [PERSON_NAME]" at bounding box center [539, 250] width 73 height 6
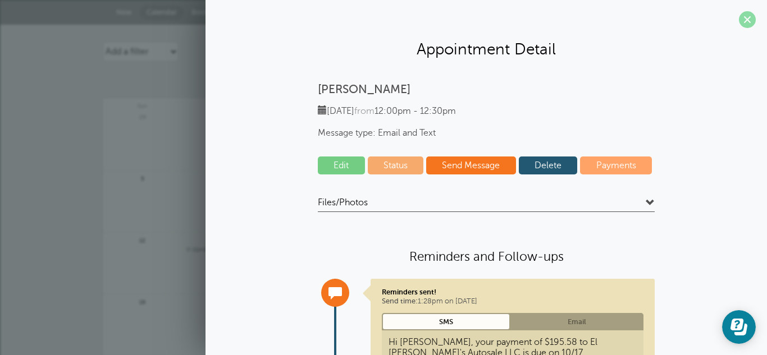
click at [741, 16] on span at bounding box center [747, 19] width 17 height 17
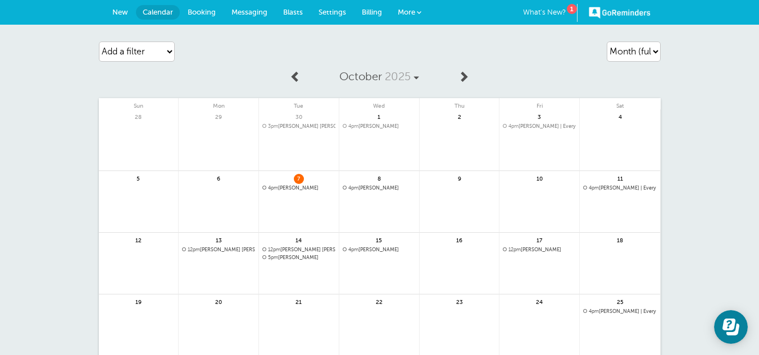
click at [545, 263] on link at bounding box center [539, 279] width 80 height 49
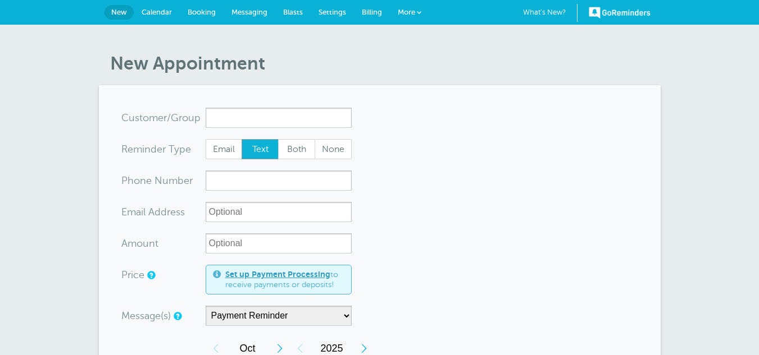
select select "162896"
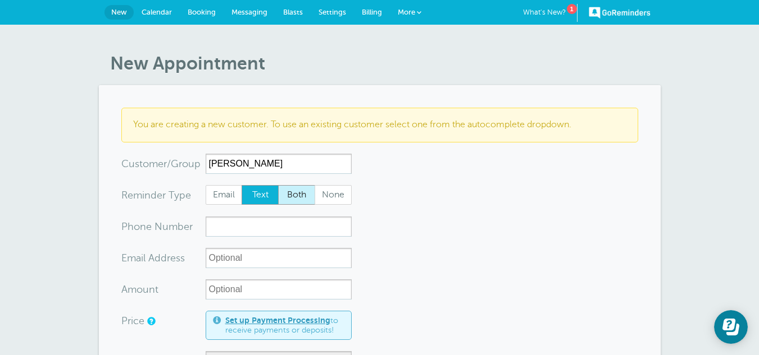
type input "[PERSON_NAME]"
click at [306, 194] on span "Both" at bounding box center [297, 195] width 36 height 19
click at [278, 185] on input "Both" at bounding box center [277, 185] width 1 height 1
radio input "true"
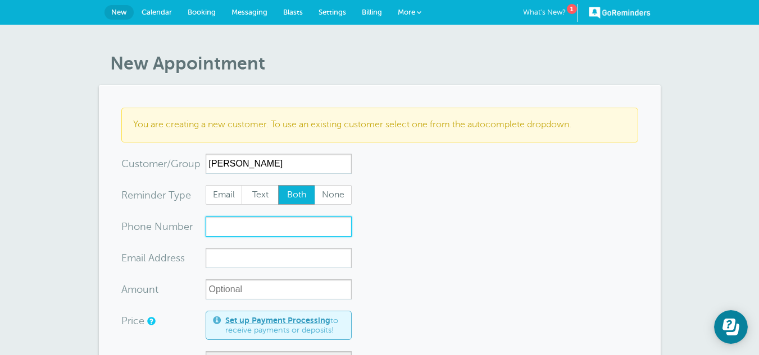
click at [240, 225] on input "xxx-no-autofill" at bounding box center [279, 227] width 146 height 20
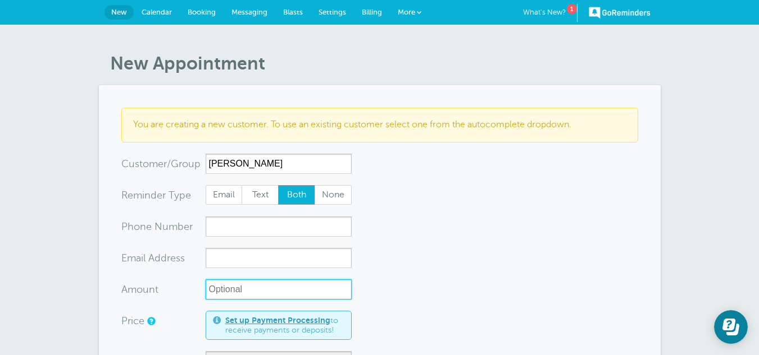
click at [227, 287] on input "Amount" at bounding box center [279, 290] width 146 height 20
type input "2"
type input "$250.42"
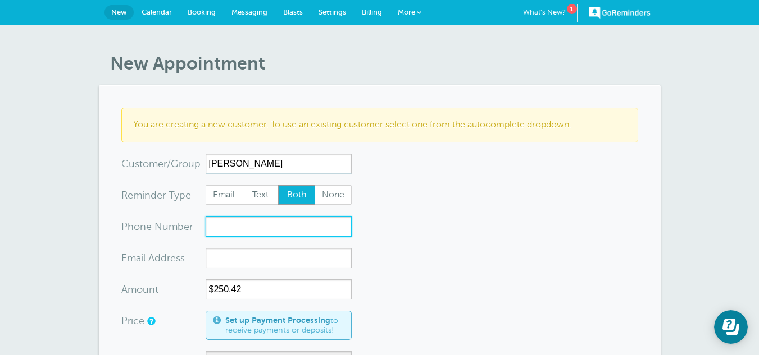
click at [235, 226] on input "xxx-no-autofill" at bounding box center [279, 227] width 146 height 20
type input "("
paste input "(414) 865-5816"
type input "(414) 865-5816"
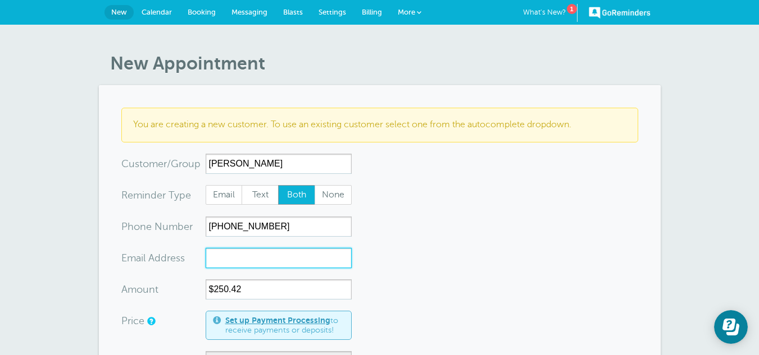
click at [239, 262] on input "xx-no-autofill" at bounding box center [279, 258] width 146 height 20
paste input "deanthony022@icloud.com"
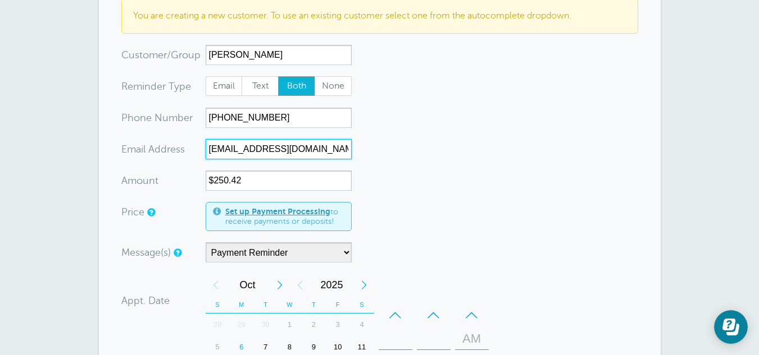
scroll to position [110, 0]
type input "deanthony022@icloud.com"
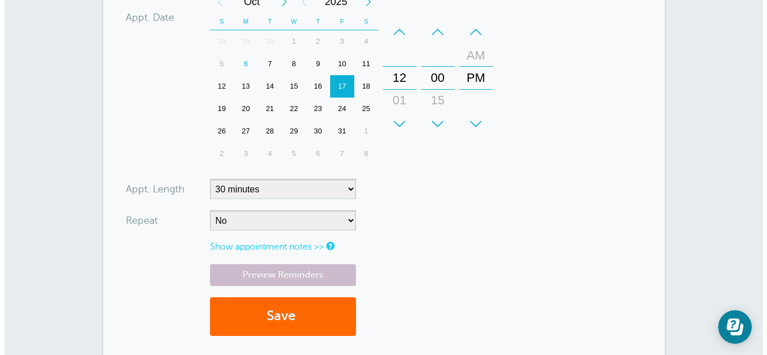
scroll to position [394, 0]
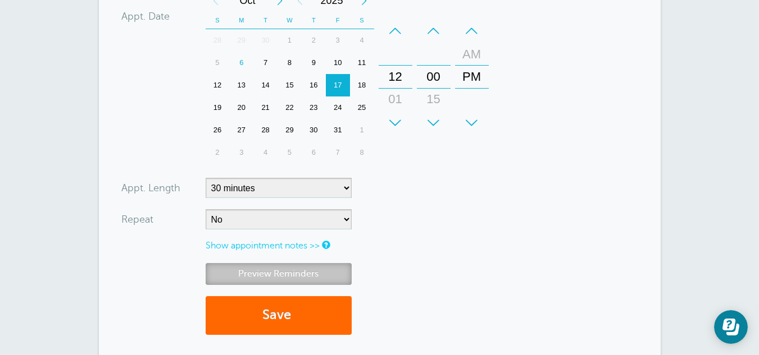
click at [300, 272] on link "Preview Reminders" at bounding box center [279, 274] width 146 height 22
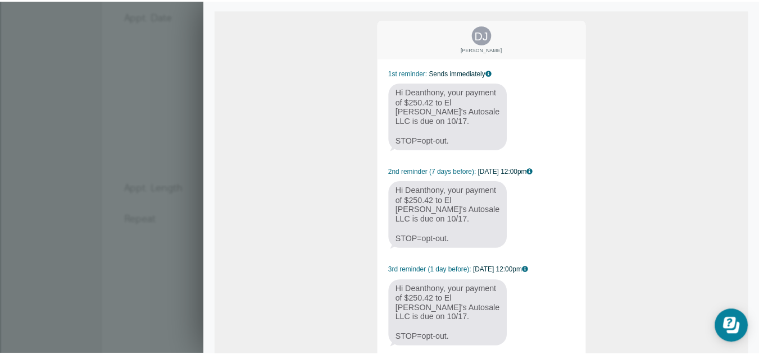
scroll to position [0, 0]
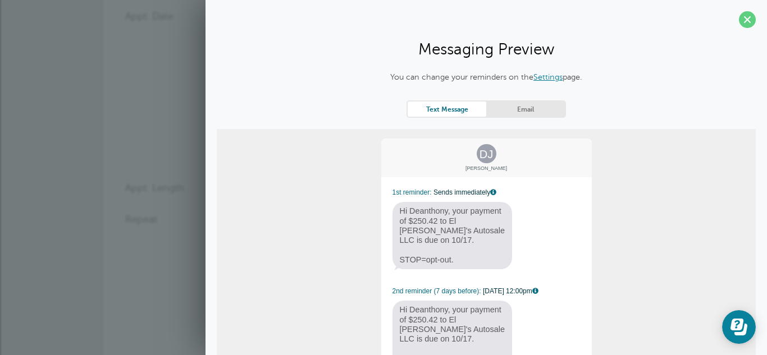
click at [551, 102] on link "Email" at bounding box center [525, 109] width 79 height 15
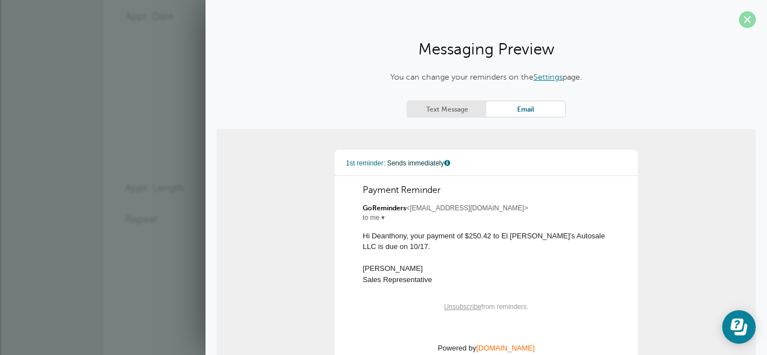
click at [739, 20] on span at bounding box center [747, 19] width 17 height 17
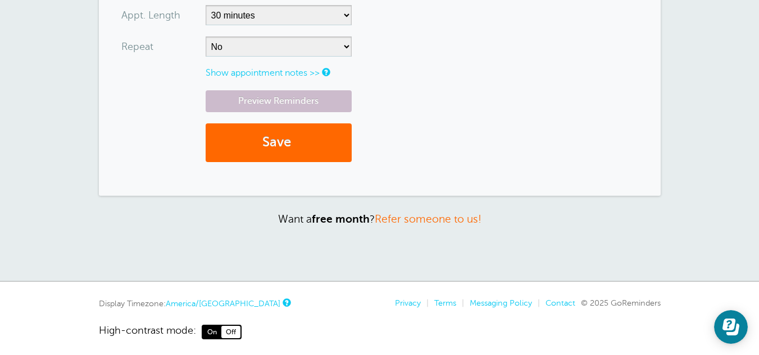
scroll to position [585, 0]
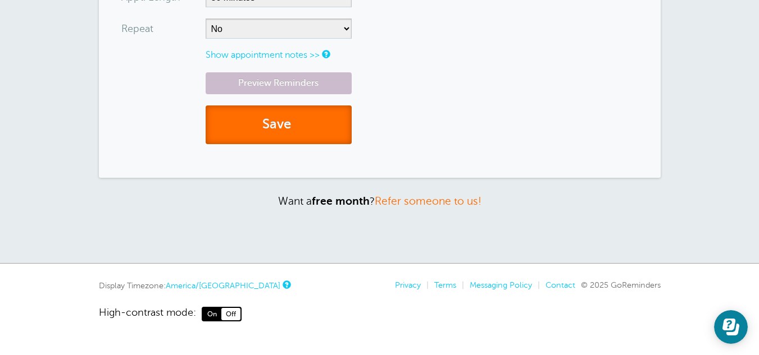
click at [303, 131] on button "Save" at bounding box center [279, 125] width 146 height 39
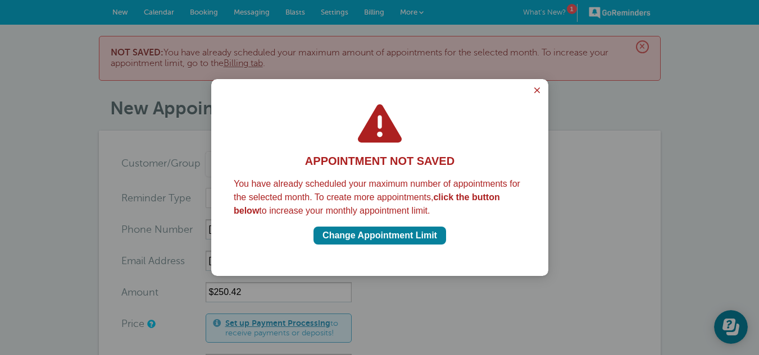
click at [538, 80] on div "APPOINTMENT NOT SAVED You have already scheduled your maximum number of appoint…" at bounding box center [379, 177] width 337 height 197
click at [539, 92] on icon "Close guide" at bounding box center [537, 91] width 6 height 6
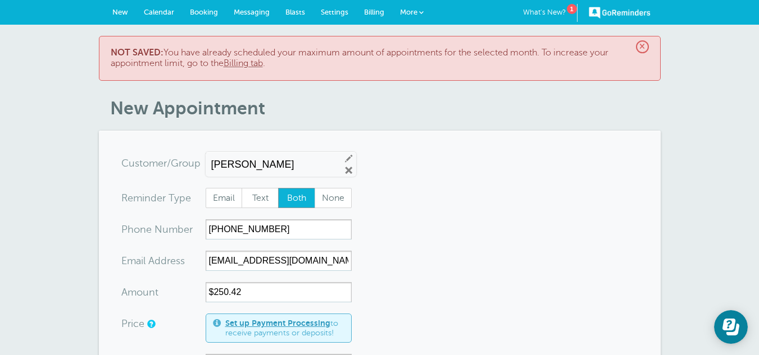
click at [247, 63] on link "Billing tab" at bounding box center [243, 63] width 39 height 10
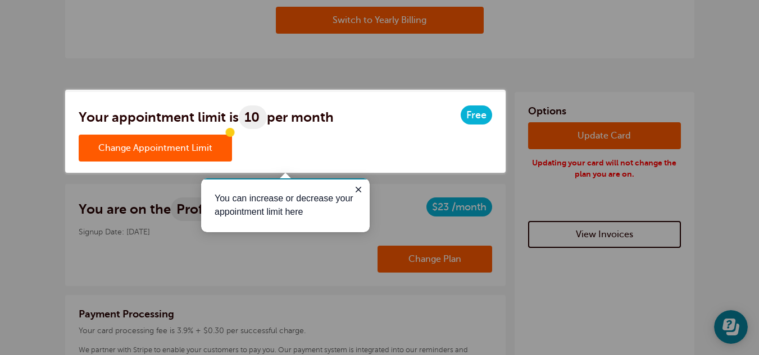
scroll to position [126, 0]
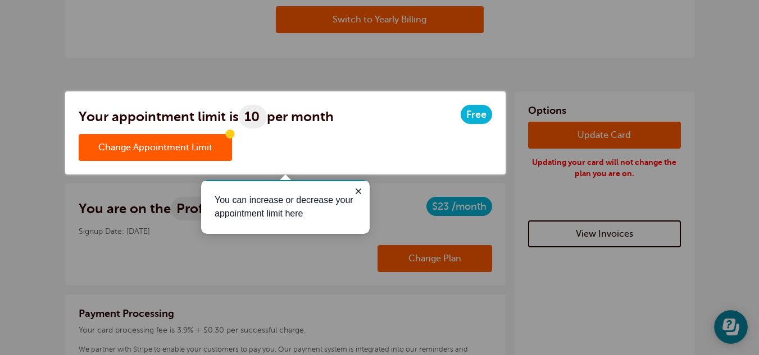
click at [181, 145] on link "Change Appointment Limit" at bounding box center [155, 147] width 153 height 27
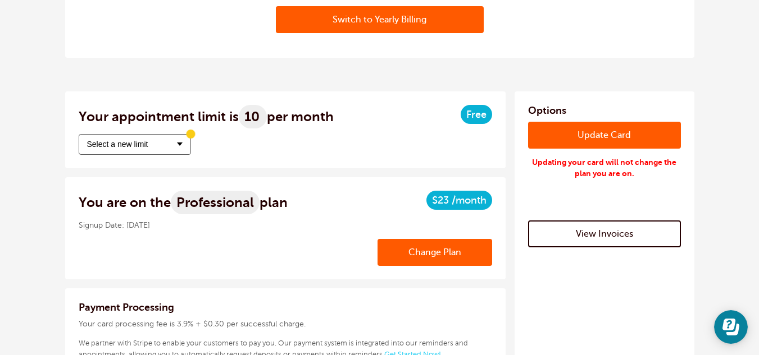
click at [181, 145] on span at bounding box center [180, 144] width 6 height 3
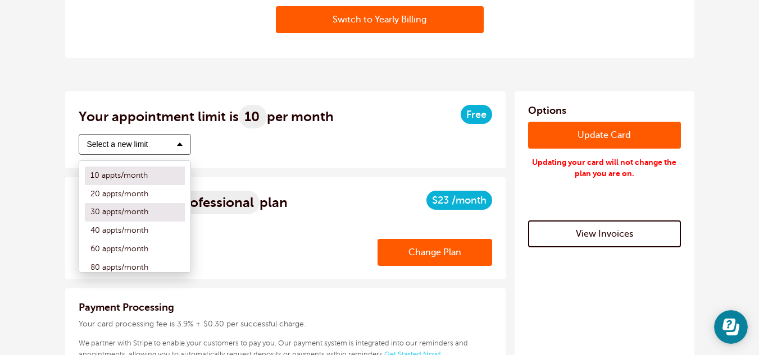
click at [142, 211] on label "30 appts/month" at bounding box center [135, 212] width 100 height 19
click at [85, 211] on input "30 appts/month" at bounding box center [85, 212] width 0 height 7
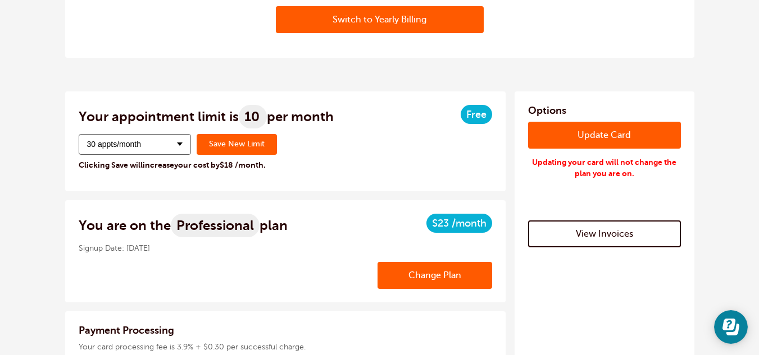
scroll to position [0, 0]
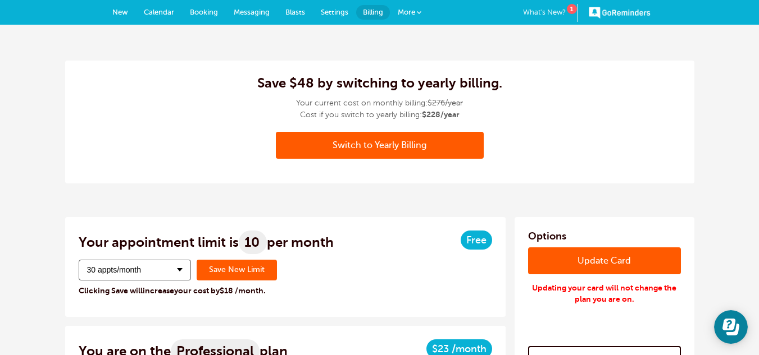
click at [181, 266] on button "30 appts/month" at bounding box center [135, 270] width 112 height 21
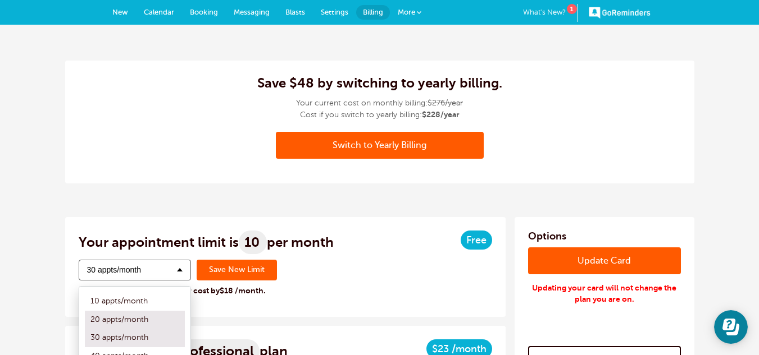
click at [131, 314] on label "20 appts/month" at bounding box center [135, 320] width 100 height 19
click at [85, 317] on input "20 appts/month" at bounding box center [85, 320] width 0 height 7
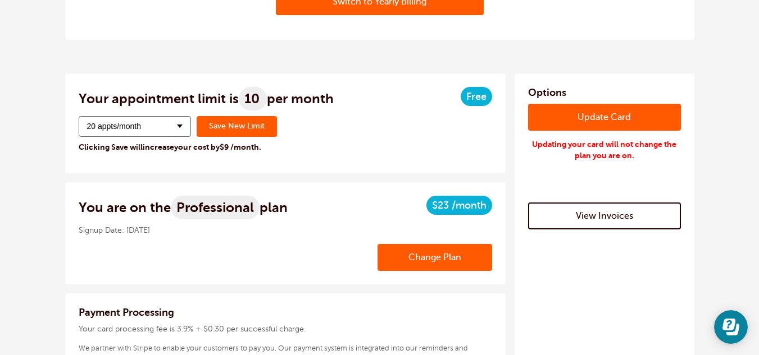
scroll to position [144, 0]
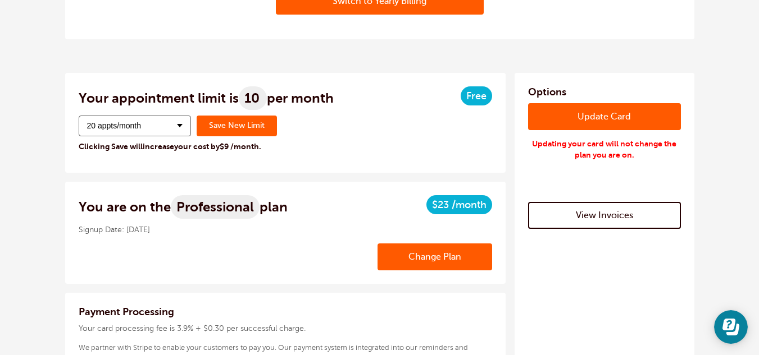
click at [457, 254] on link "Change Plan" at bounding box center [434, 257] width 115 height 27
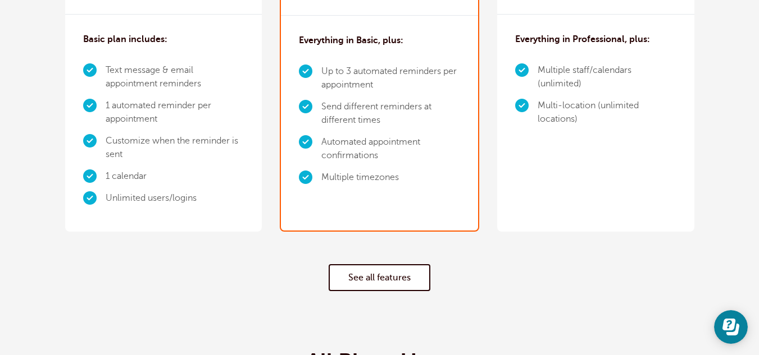
click at [385, 278] on link "See all features" at bounding box center [380, 278] width 102 height 27
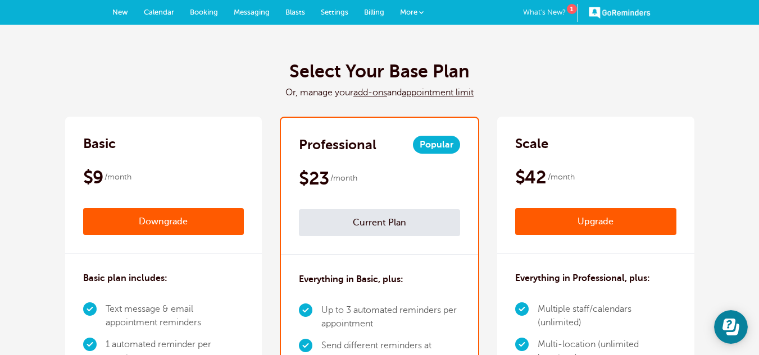
click at [161, 7] on link "Calendar" at bounding box center [159, 12] width 46 height 25
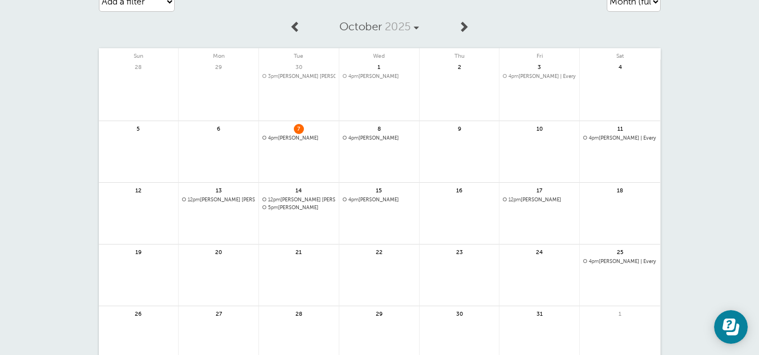
scroll to position [49, 0]
click at [645, 138] on span "4pm [PERSON_NAME] | Every 2 weeks" at bounding box center [620, 139] width 74 height 6
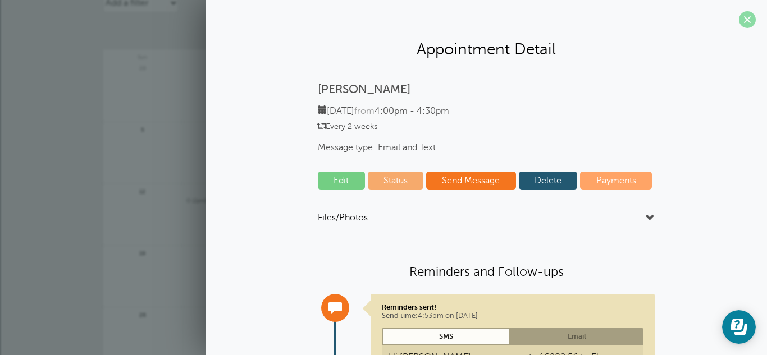
click at [743, 13] on span at bounding box center [747, 19] width 17 height 17
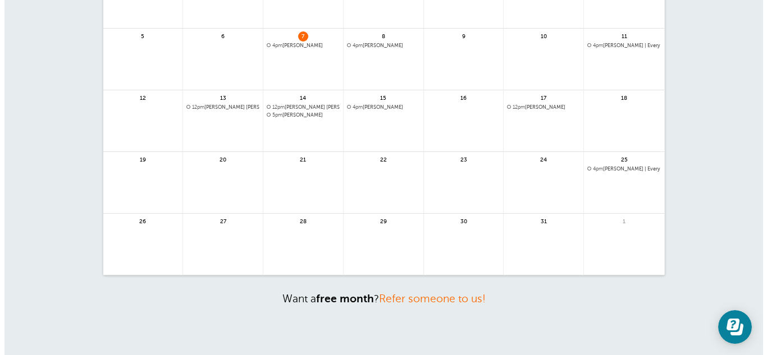
scroll to position [0, 0]
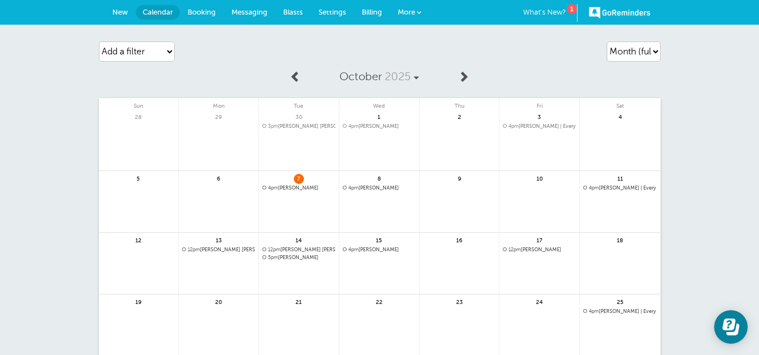
click at [387, 187] on span "4pm [PERSON_NAME]" at bounding box center [379, 188] width 73 height 6
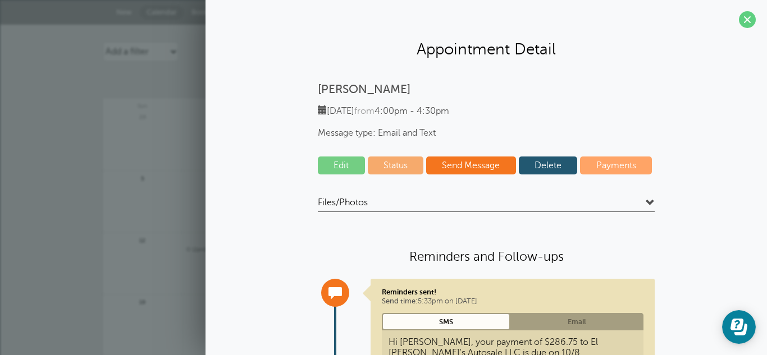
click at [542, 165] on link "Delete" at bounding box center [548, 166] width 59 height 18
click at [547, 158] on link "Delete" at bounding box center [548, 166] width 59 height 18
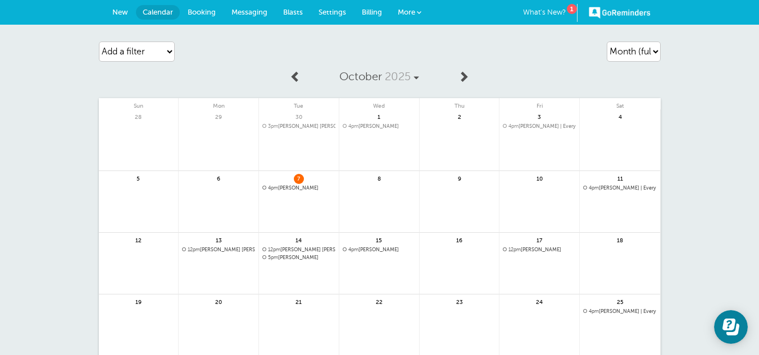
click at [317, 125] on span "3pm [PERSON_NAME] [PERSON_NAME]" at bounding box center [298, 127] width 73 height 6
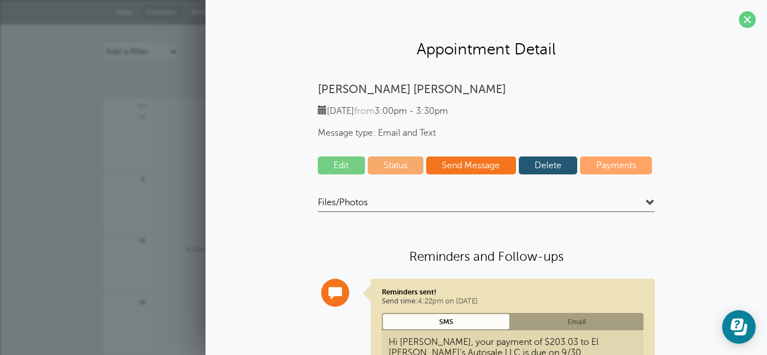
click at [537, 166] on link "Delete" at bounding box center [548, 166] width 59 height 18
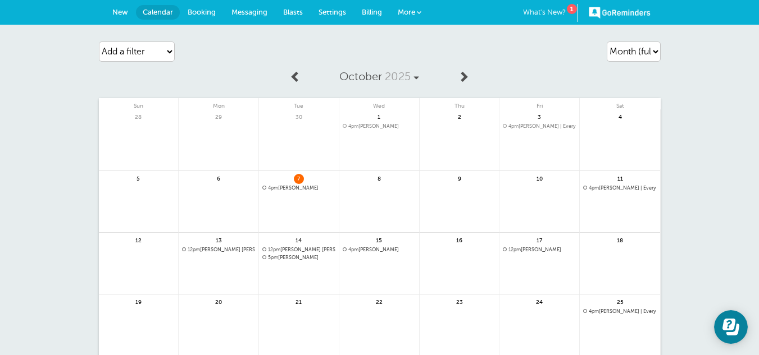
click at [367, 125] on span "4pm [PERSON_NAME]" at bounding box center [379, 127] width 73 height 6
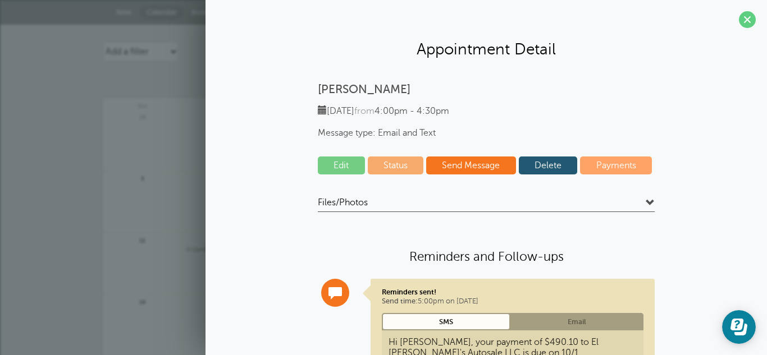
click at [544, 168] on link "Delete" at bounding box center [548, 166] width 59 height 18
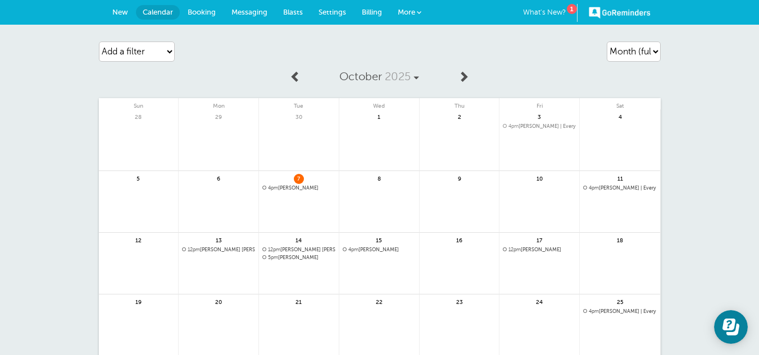
click at [528, 124] on span "4pm [PERSON_NAME] | Every 2 weeks" at bounding box center [539, 127] width 73 height 6
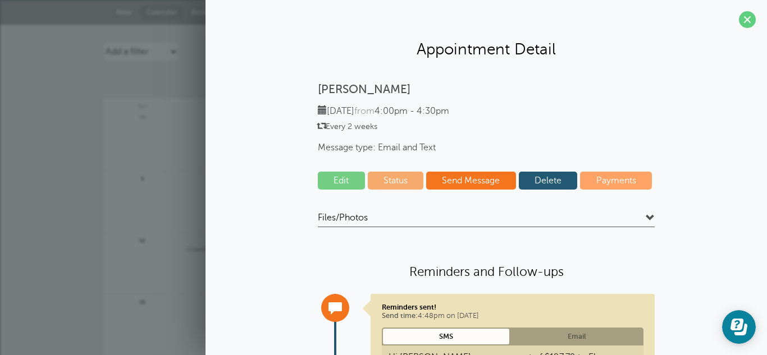
click at [541, 181] on link "Delete" at bounding box center [548, 181] width 59 height 18
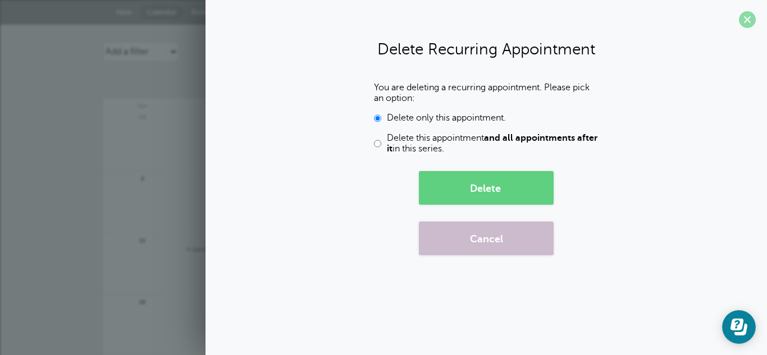
click at [753, 20] on span at bounding box center [747, 19] width 17 height 17
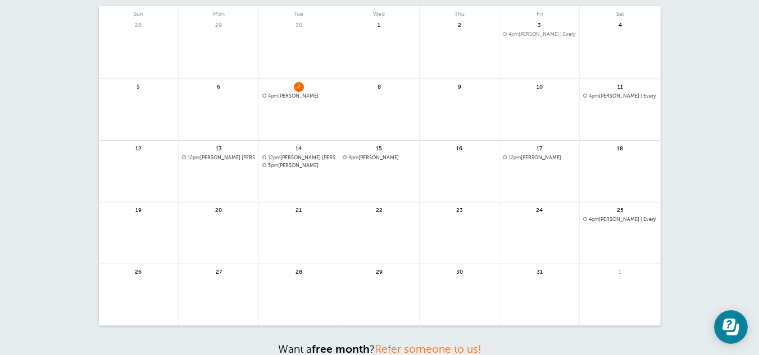
scroll to position [93, 0]
click at [534, 175] on link at bounding box center [539, 186] width 80 height 49
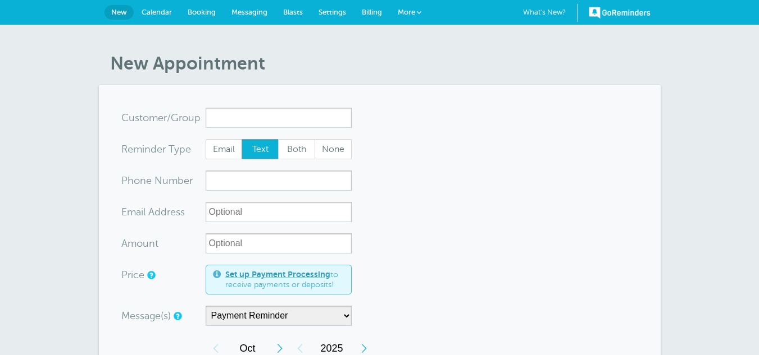
select select "162896"
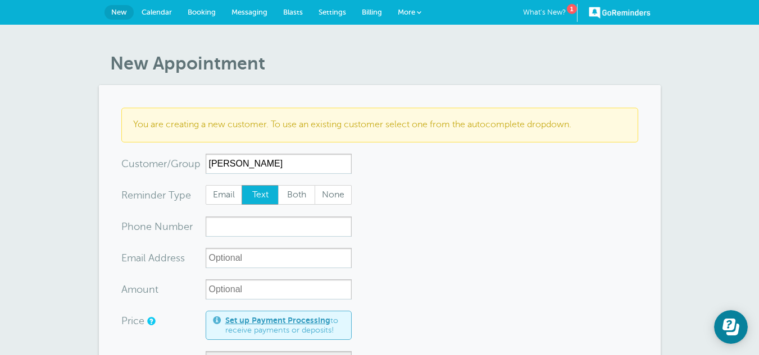
type input "[PERSON_NAME]"
click at [303, 193] on span "Both" at bounding box center [297, 195] width 36 height 19
click at [278, 185] on input "Both" at bounding box center [277, 185] width 1 height 1
radio input "true"
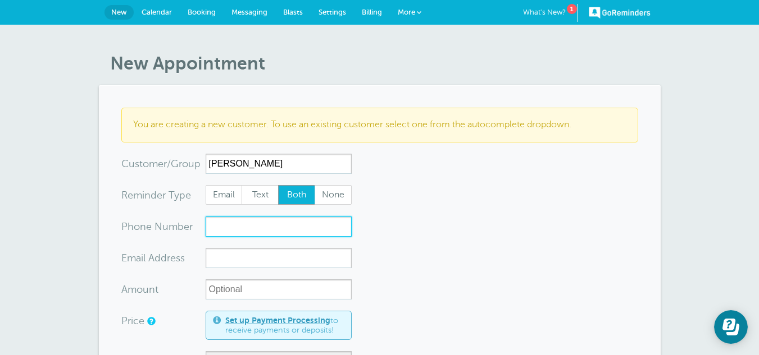
click at [258, 236] on input "xxx-no-autofill" at bounding box center [279, 227] width 146 height 20
type input "("
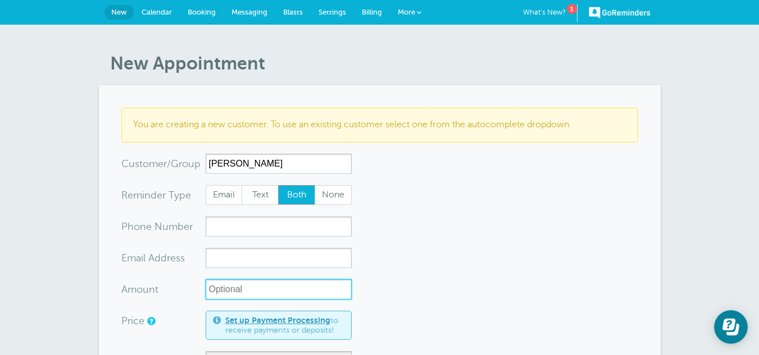
click at [233, 286] on input "Amount" at bounding box center [279, 290] width 146 height 20
type input "$250.42"
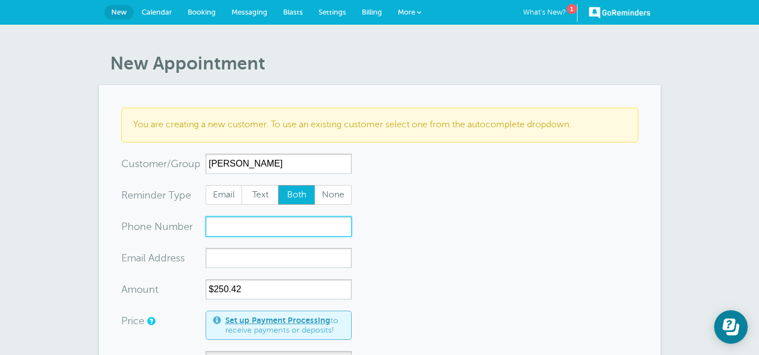
click at [226, 231] on input "xxx-no-autofill" at bounding box center [279, 227] width 146 height 20
click at [369, 115] on div "You are creating a new customer. To use an existing customer select one from th…" at bounding box center [379, 125] width 517 height 34
click at [229, 233] on input "xxx-no-autofill" at bounding box center [279, 227] width 146 height 20
paste input "(414) 865-5816"
type input "(414) 865-5816"
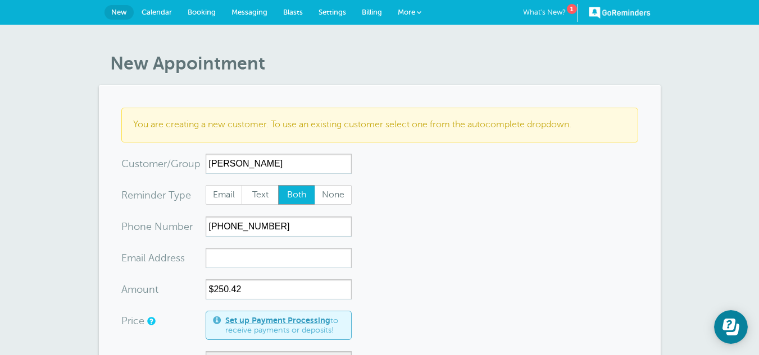
click at [220, 249] on input "xx-no-autofill" at bounding box center [279, 258] width 146 height 20
paste input "deanthony022@icloud.com"
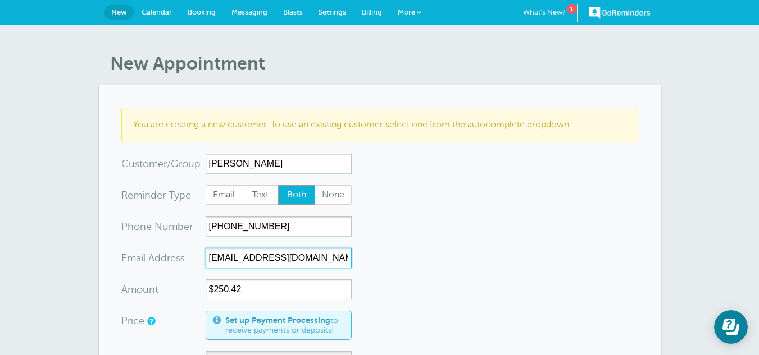
type input "deanthony022@icloud.com"
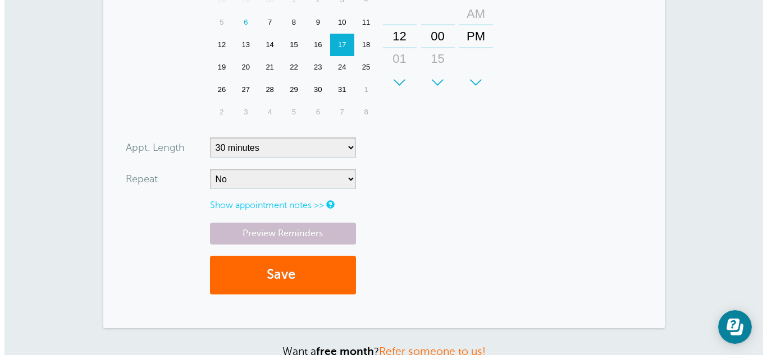
scroll to position [446, 0]
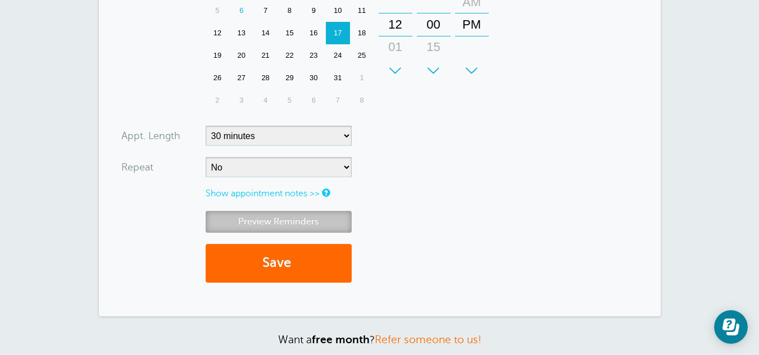
click at [310, 219] on link "Preview Reminders" at bounding box center [279, 222] width 146 height 22
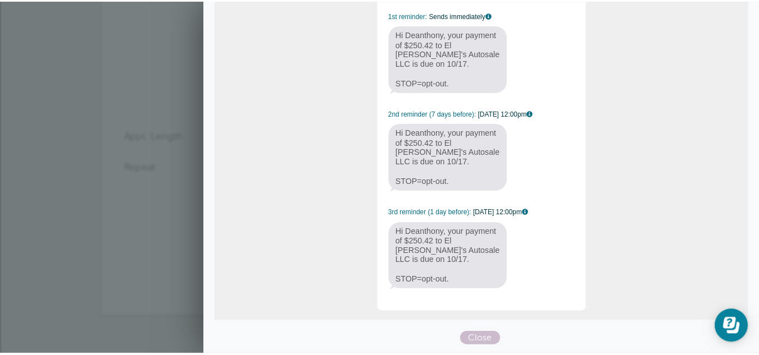
scroll to position [0, 0]
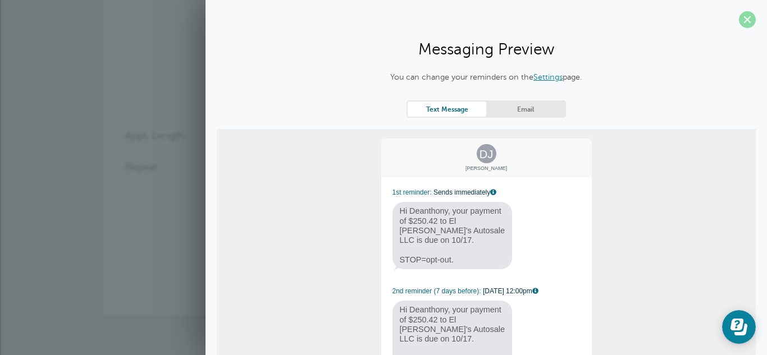
click at [739, 21] on span at bounding box center [747, 19] width 17 height 17
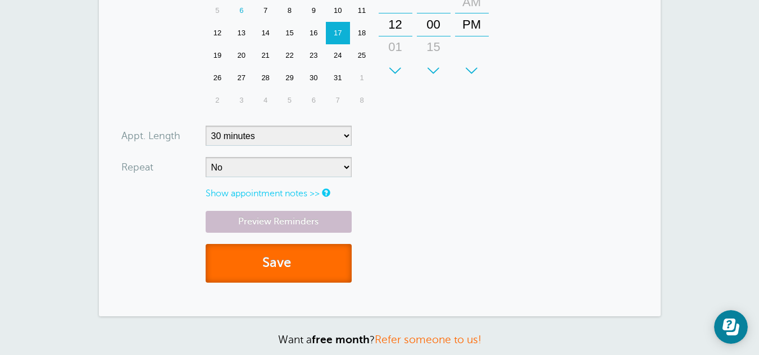
click at [276, 265] on button "Save" at bounding box center [279, 263] width 146 height 39
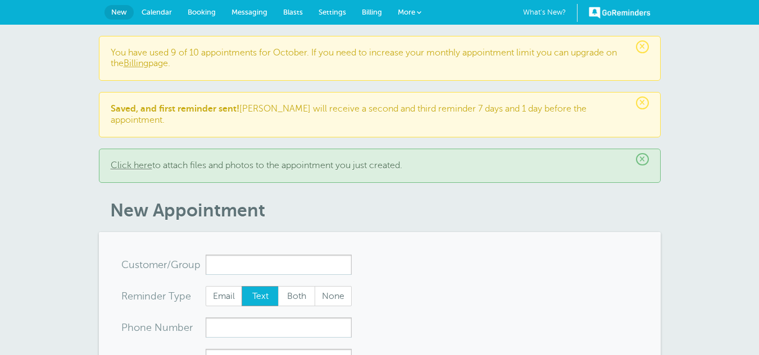
select select "162896"
click at [155, 11] on span "Calendar" at bounding box center [157, 12] width 30 height 8
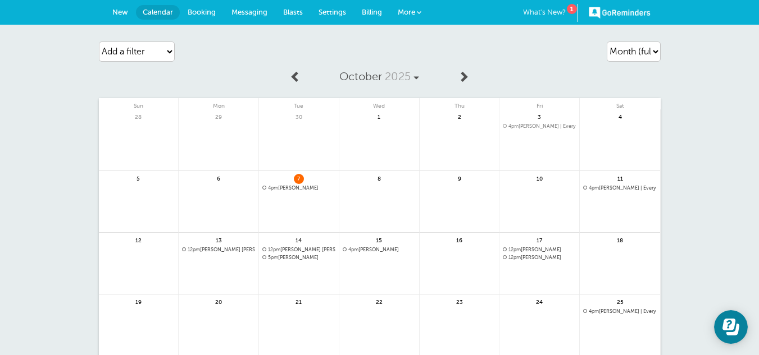
click at [539, 262] on div "17 12pm [PERSON_NAME]" at bounding box center [539, 264] width 80 height 62
click at [550, 239] on div "17 12pm [PERSON_NAME]" at bounding box center [539, 264] width 80 height 62
click at [548, 264] on link at bounding box center [539, 287] width 80 height 49
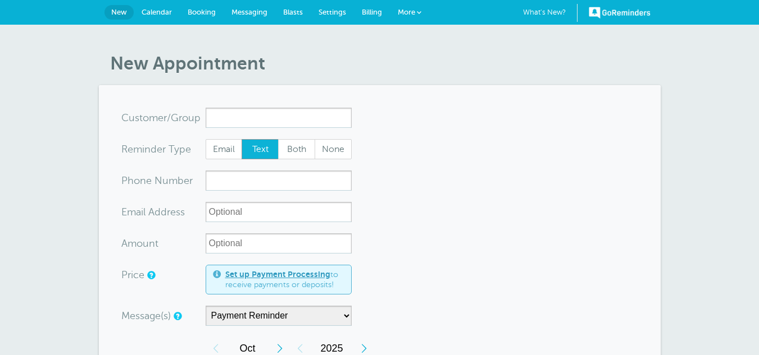
select select "162896"
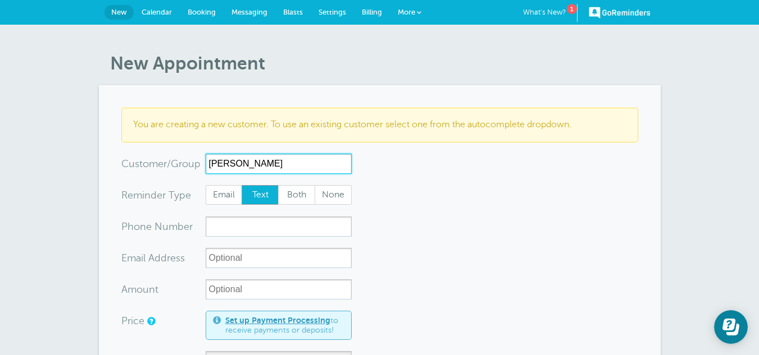
type input "Orianna V Carradine"
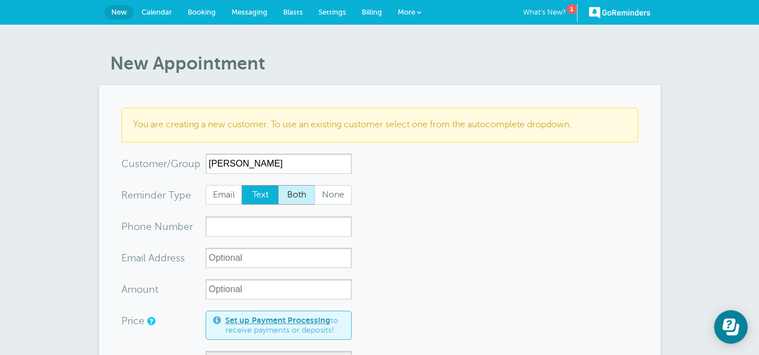
click at [291, 198] on span "Both" at bounding box center [297, 195] width 36 height 19
click at [278, 185] on input "Both" at bounding box center [277, 185] width 1 height 1
radio input "true"
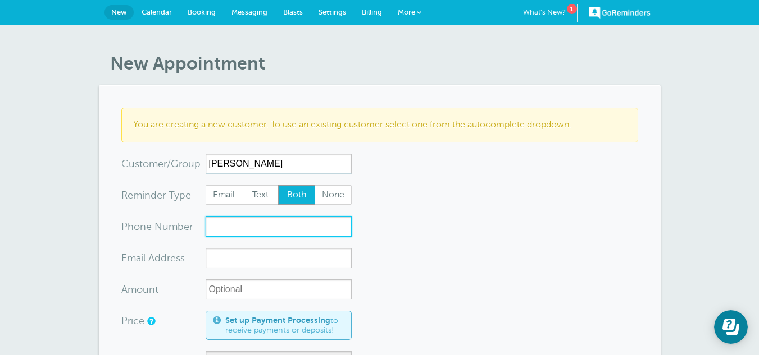
click at [247, 222] on input "xxx-no-autofill" at bounding box center [279, 227] width 146 height 20
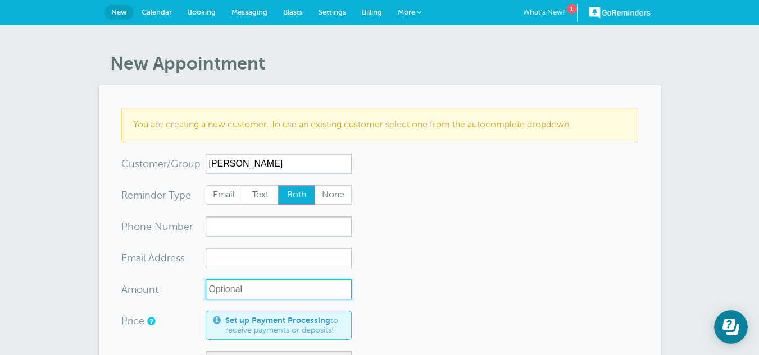
click at [254, 291] on input "Amount" at bounding box center [279, 290] width 146 height 20
type input "14.30"
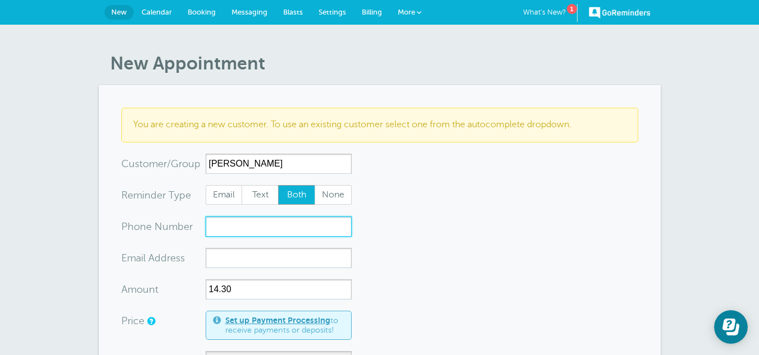
click at [226, 226] on input "xxx-no-autofill" at bounding box center [279, 227] width 146 height 20
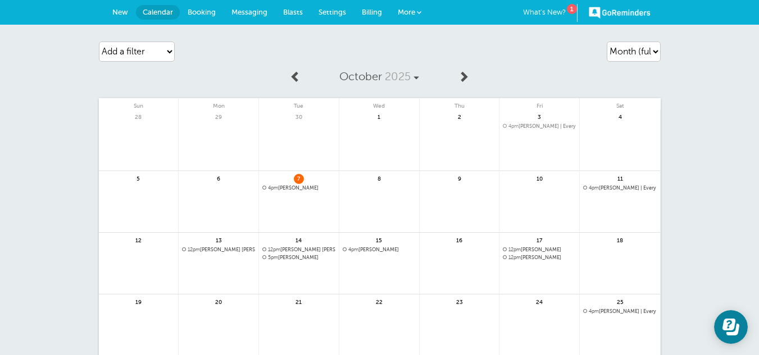
click at [503, 51] on div "Agenda Day Week Month (full view) Month (condensed) Add a filter Customer Searc…" at bounding box center [380, 51] width 562 height 31
